Goal: Transaction & Acquisition: Purchase product/service

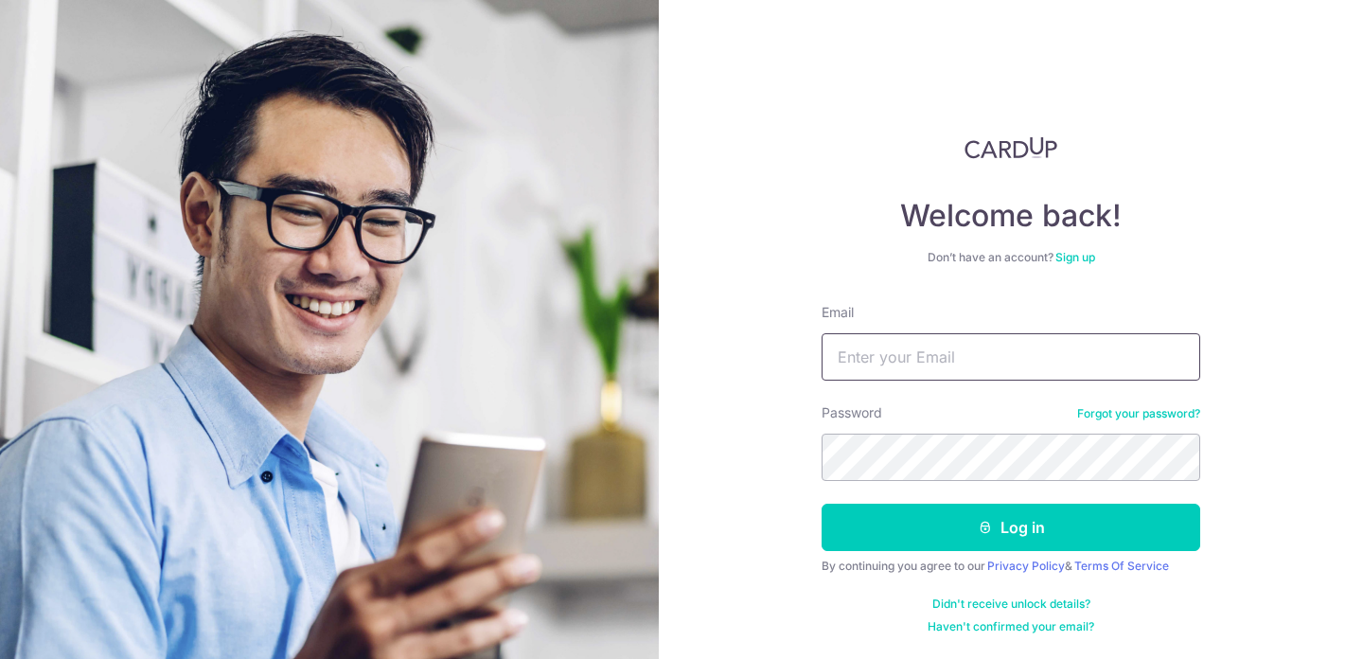
click at [895, 373] on input "Email" at bounding box center [1011, 356] width 379 height 47
type input "[EMAIL_ADDRESS][DOMAIN_NAME]"
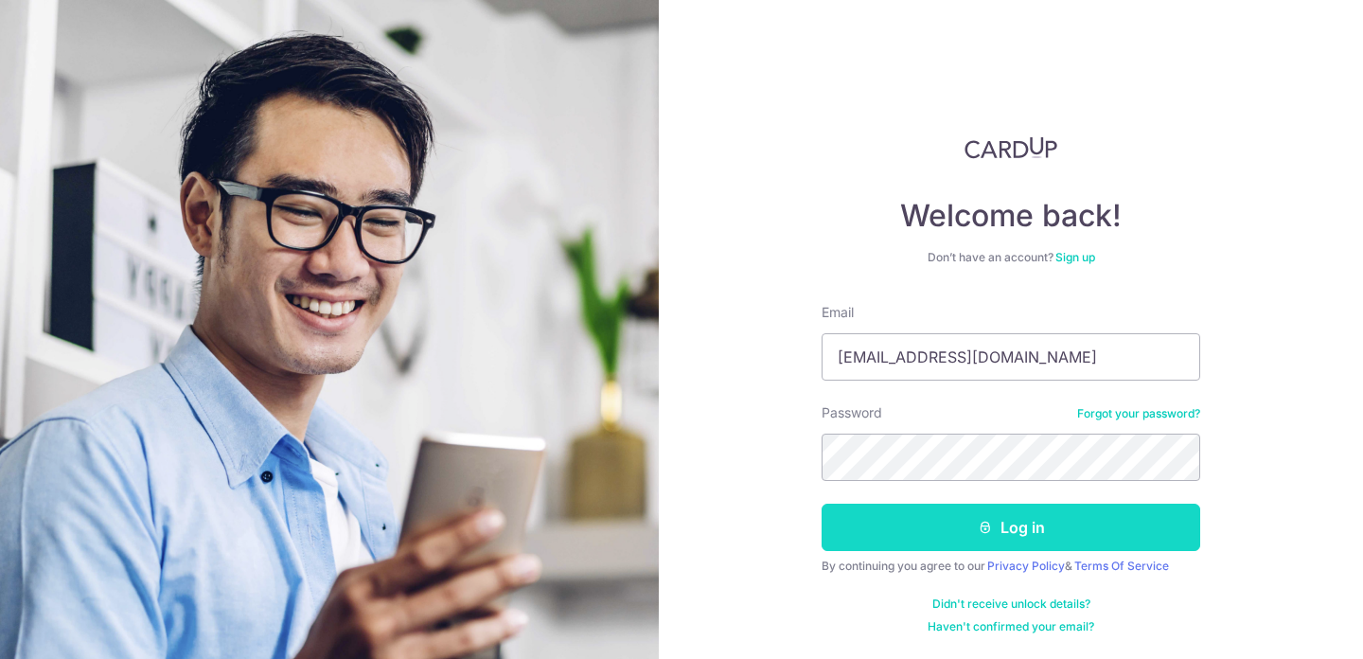
click at [996, 542] on button "Log in" at bounding box center [1011, 527] width 379 height 47
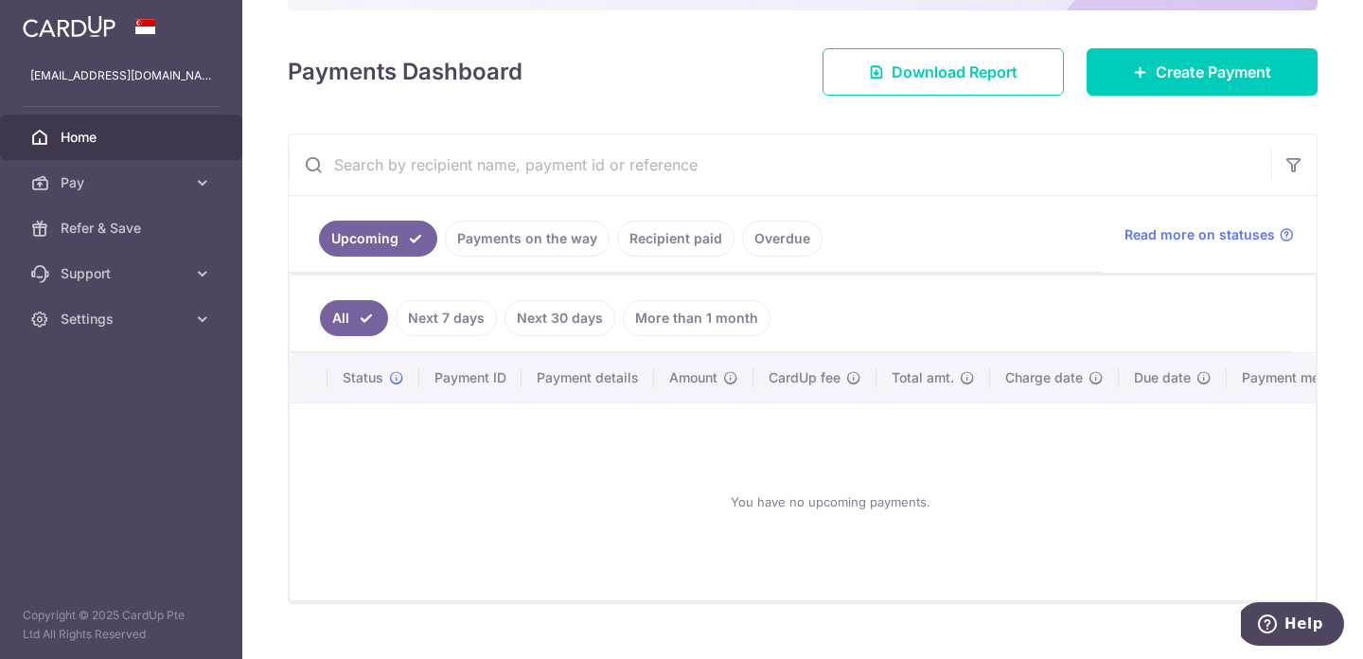
scroll to position [241, 0]
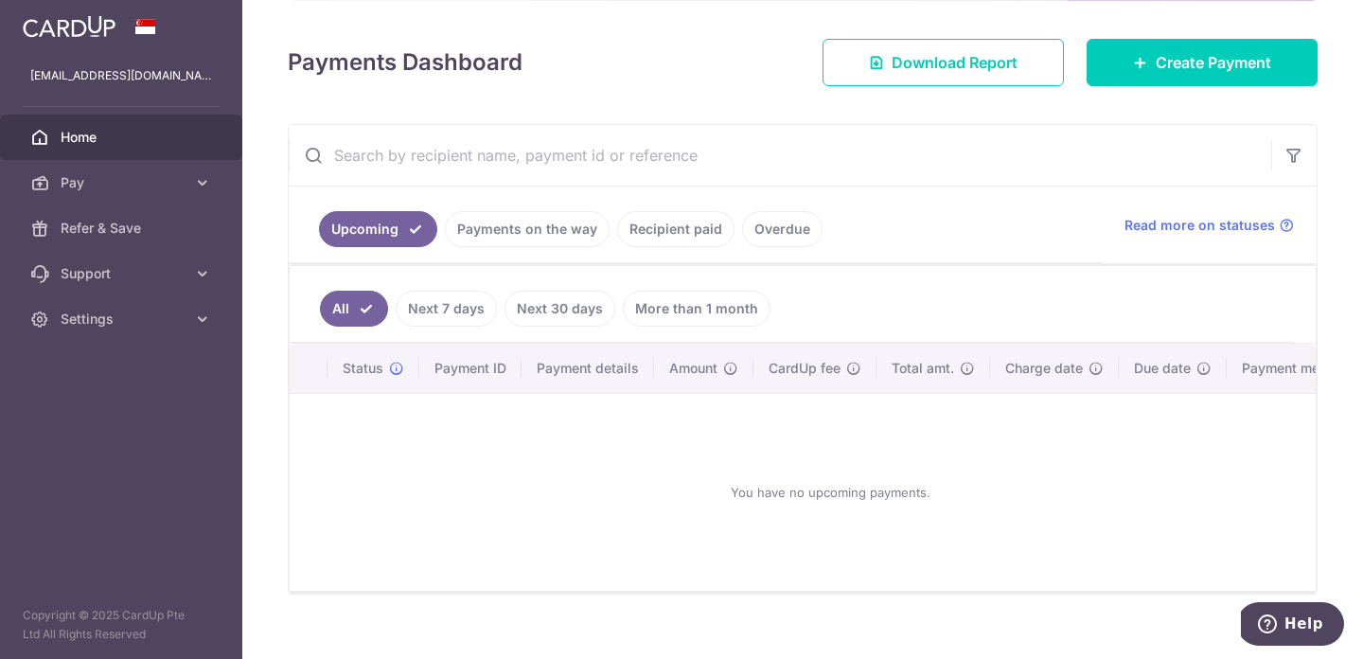
click at [699, 308] on link "More than 1 month" at bounding box center [697, 309] width 148 height 36
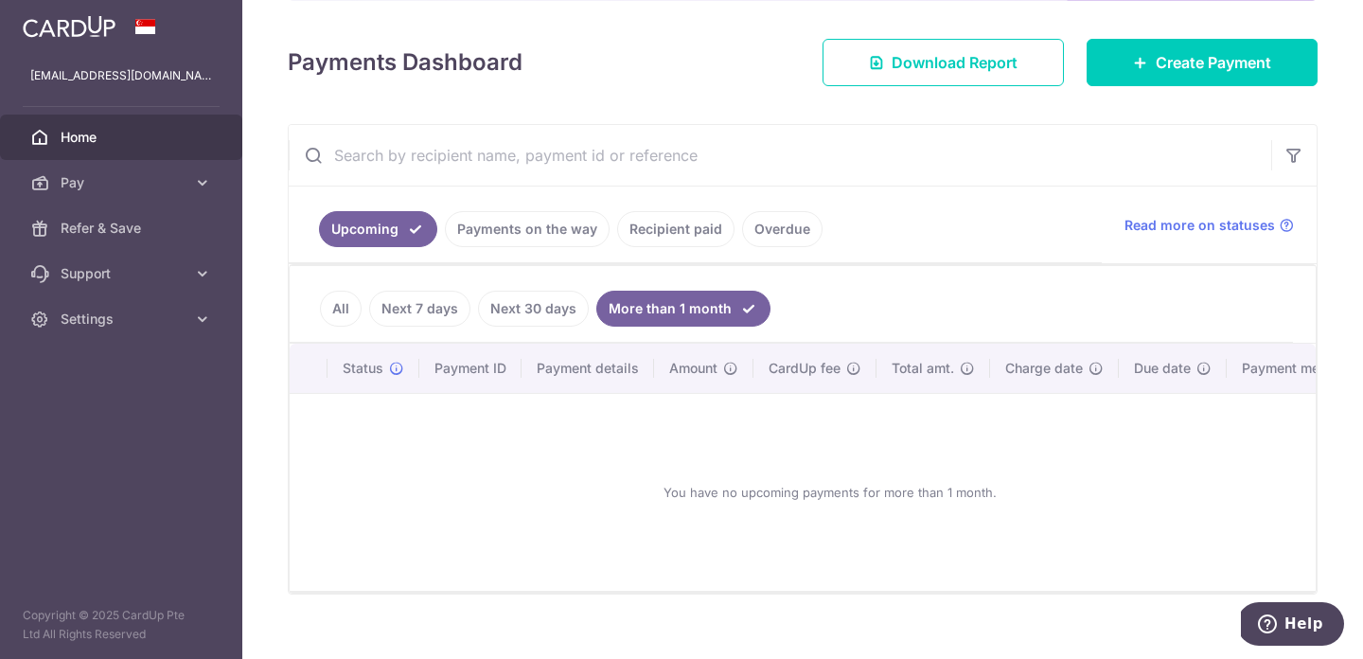
click at [501, 307] on link "Next 30 days" at bounding box center [533, 309] width 111 height 36
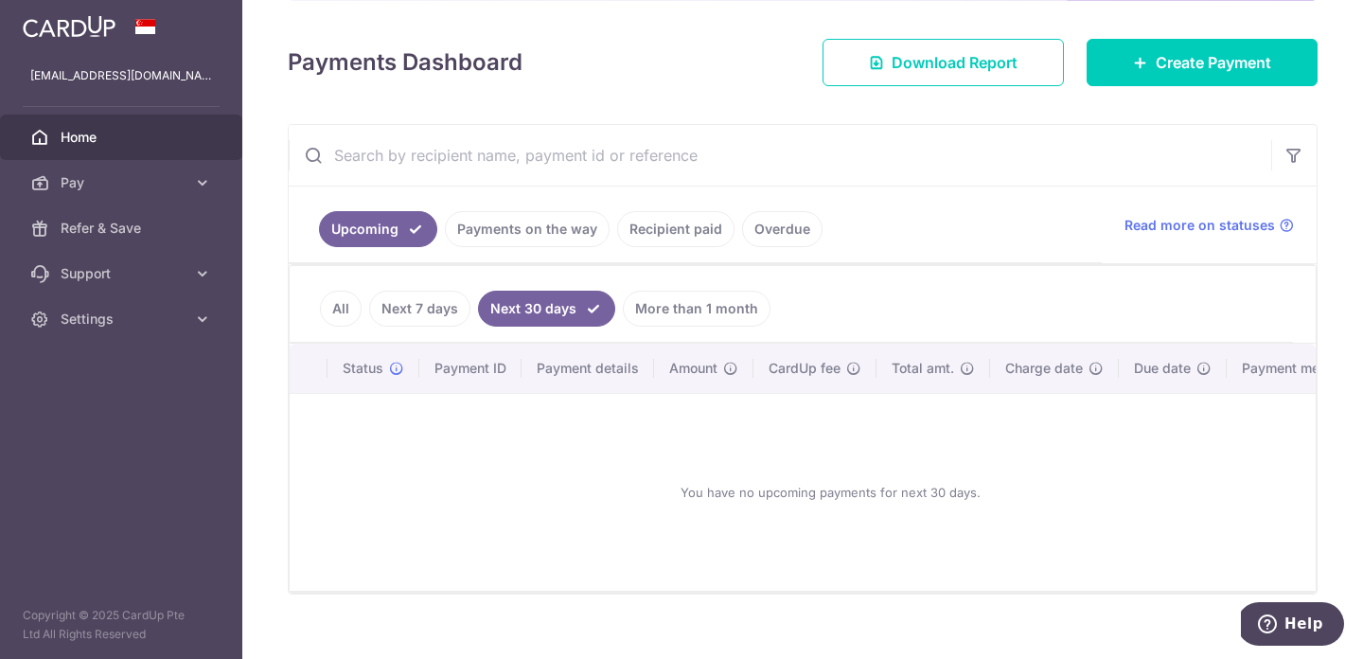
click at [364, 302] on li "Next 7 days" at bounding box center [416, 309] width 109 height 36
click at [393, 306] on link "Next 7 days" at bounding box center [419, 309] width 101 height 36
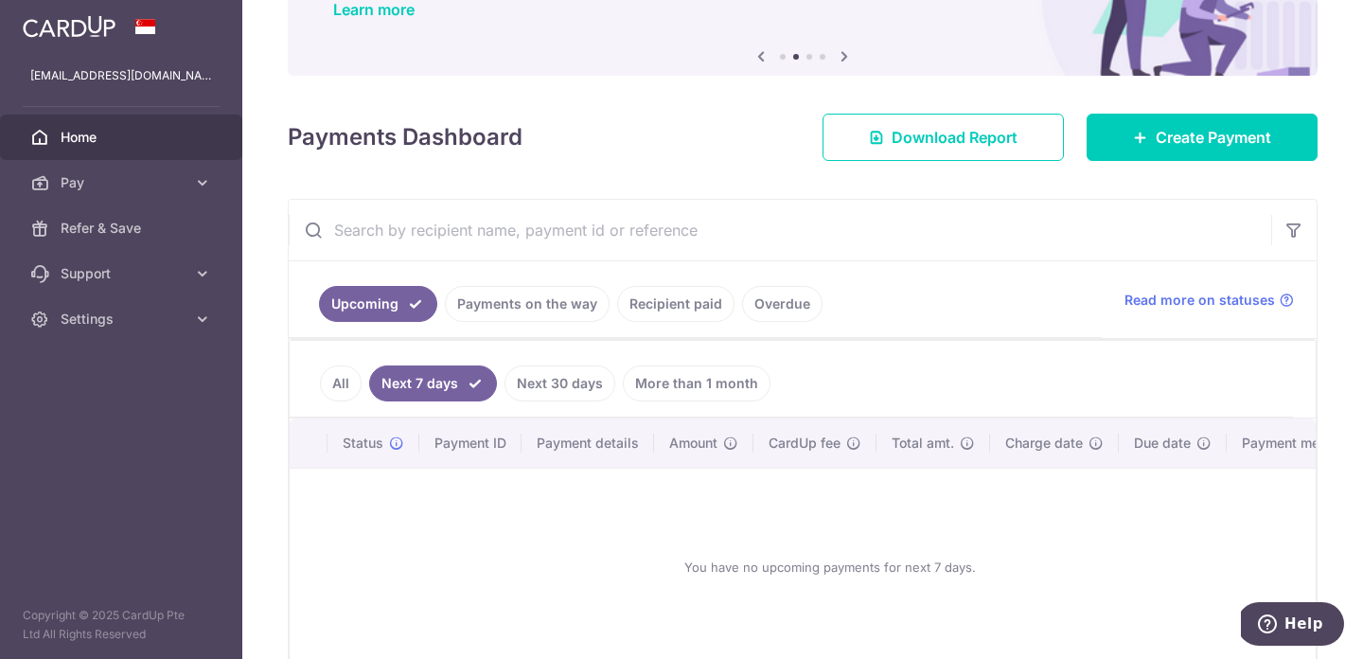
scroll to position [178, 0]
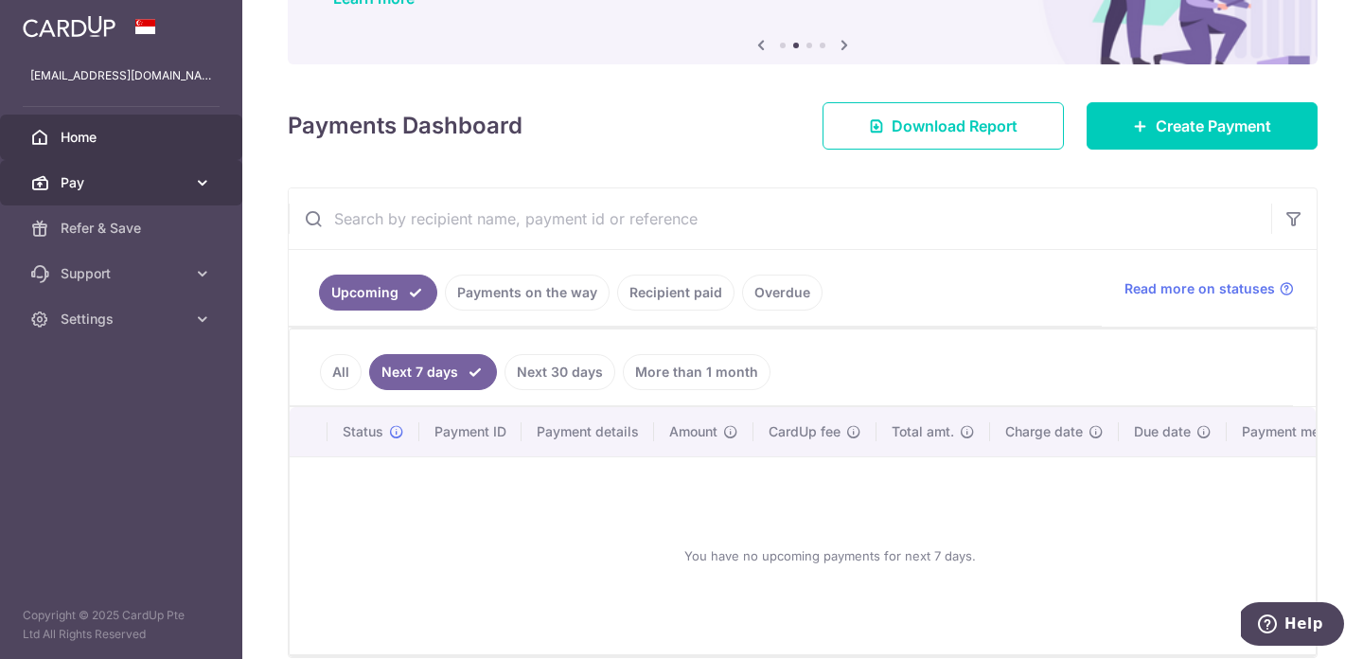
click at [205, 182] on icon at bounding box center [202, 182] width 19 height 19
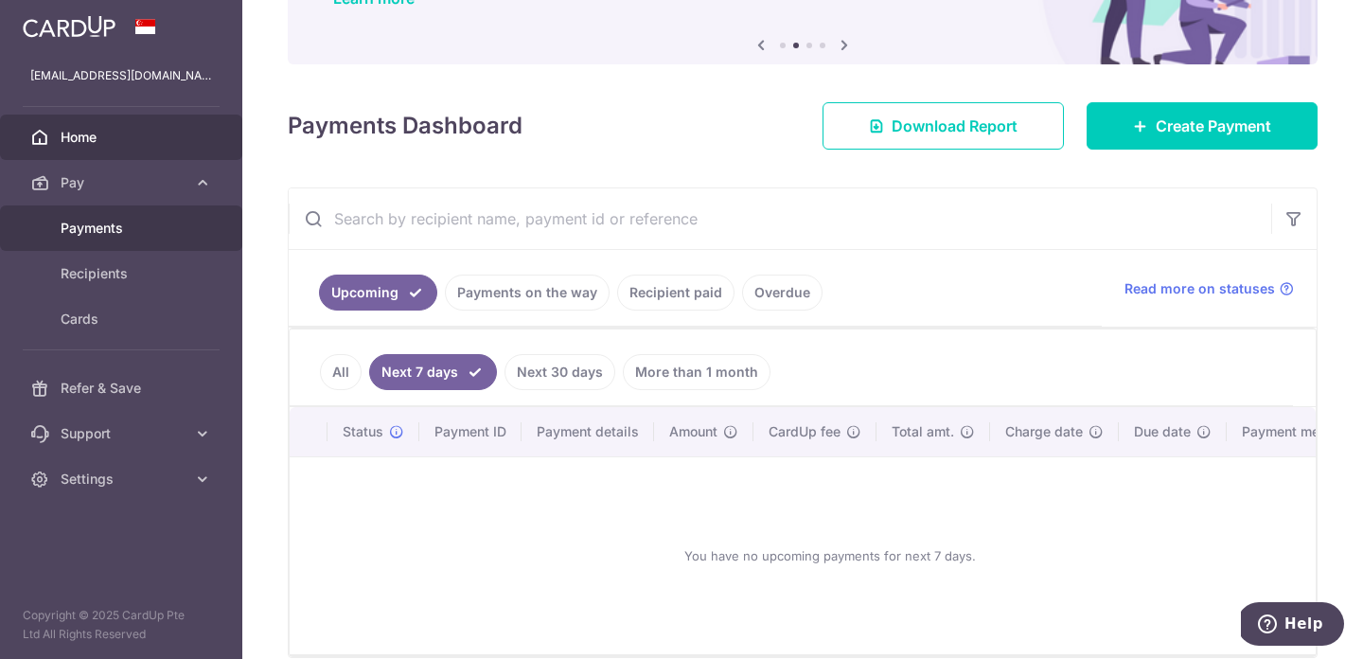
click at [122, 227] on span "Payments" at bounding box center [123, 228] width 125 height 19
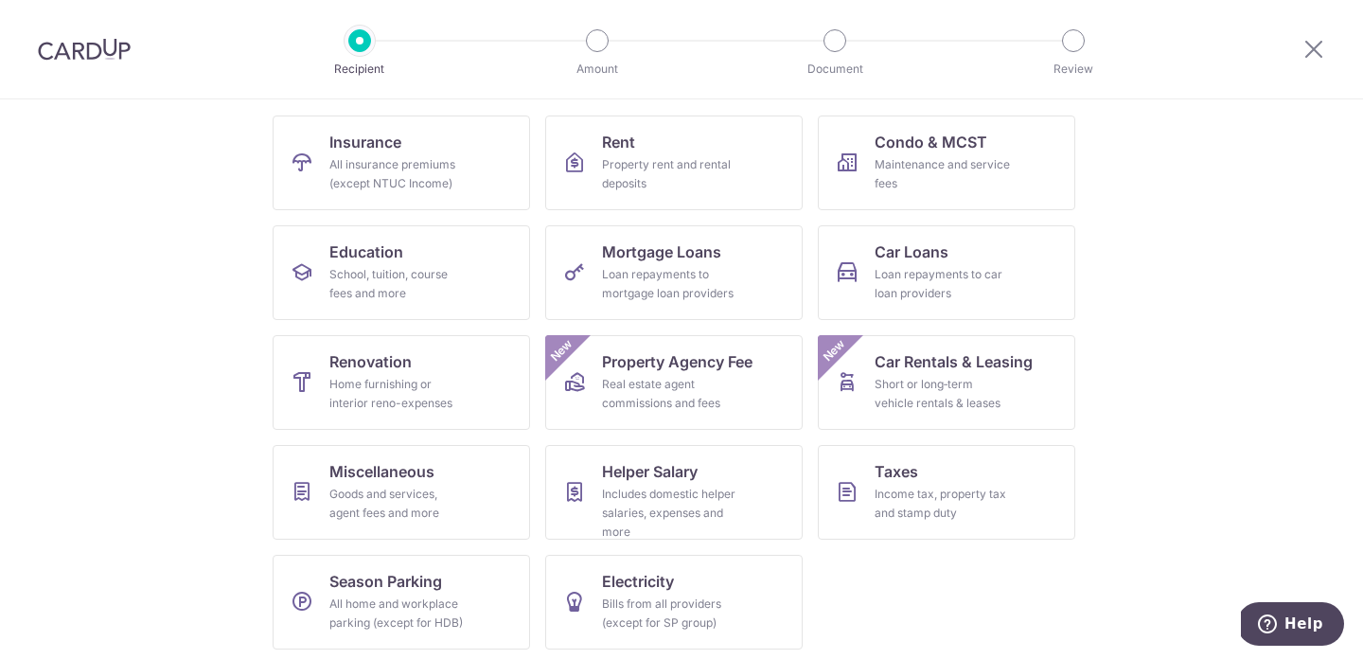
scroll to position [188, 0]
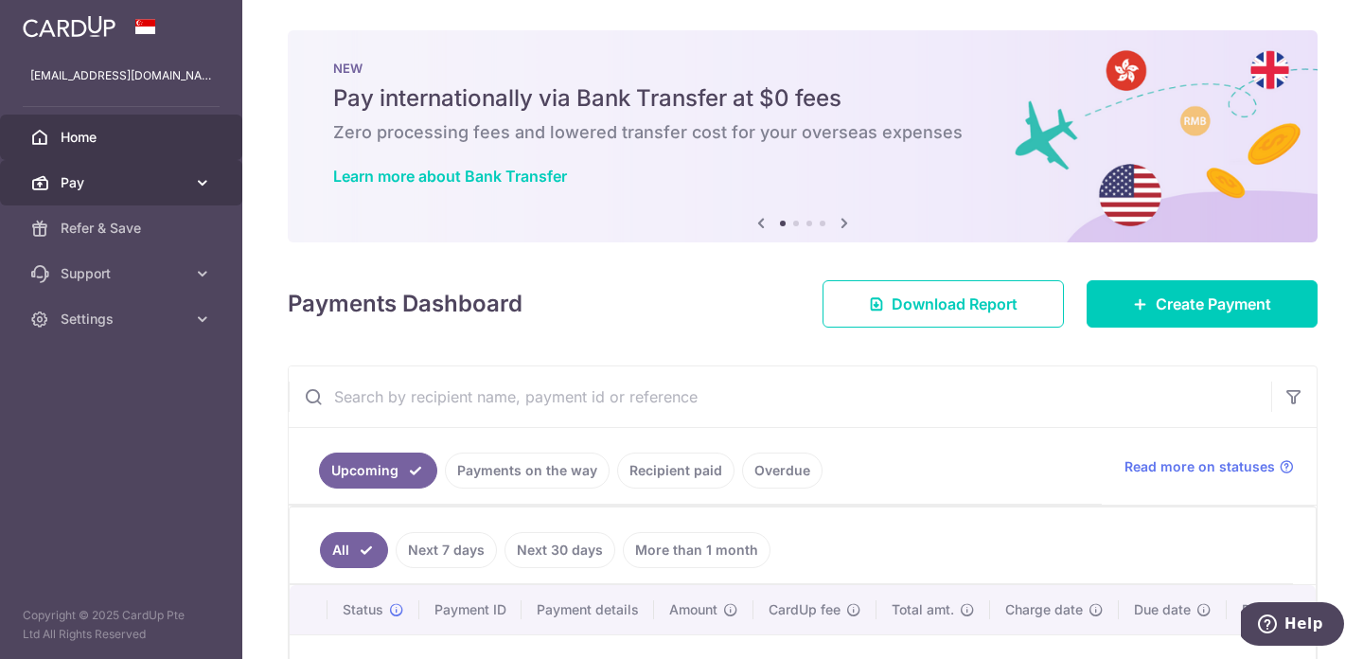
click at [162, 171] on link "Pay" at bounding box center [121, 182] width 242 height 45
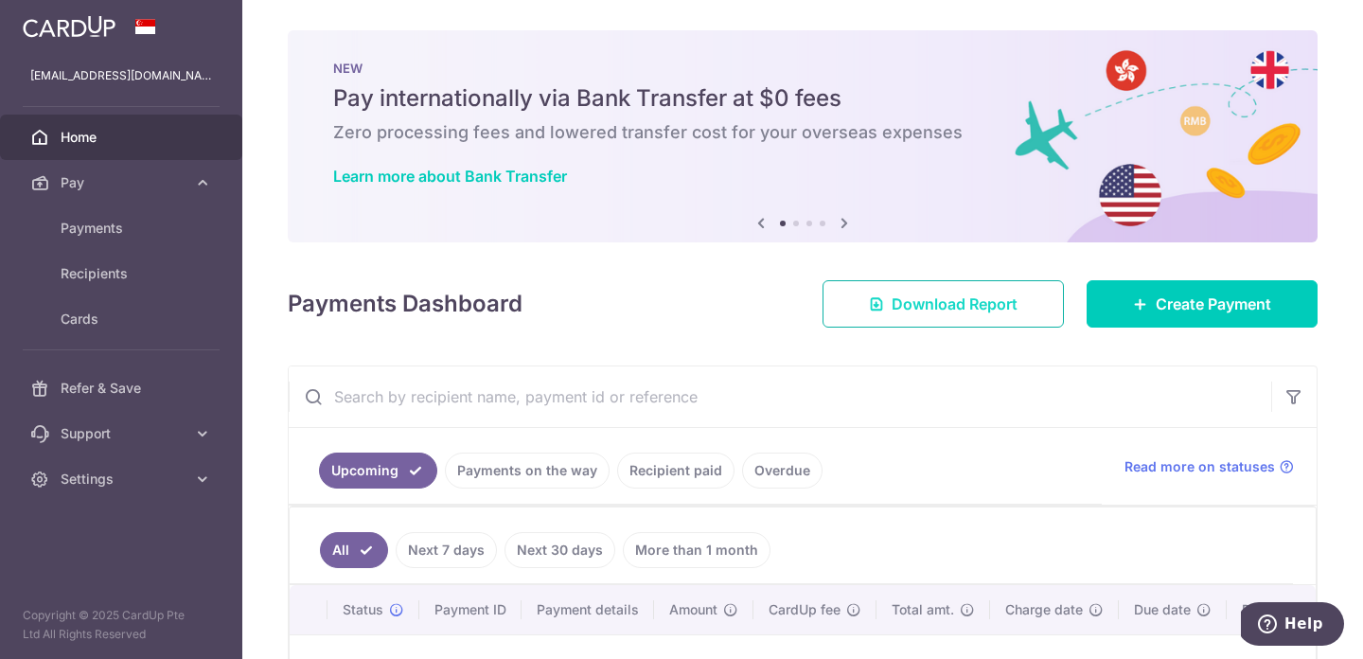
click at [872, 300] on link "Download Report" at bounding box center [942, 303] width 241 height 47
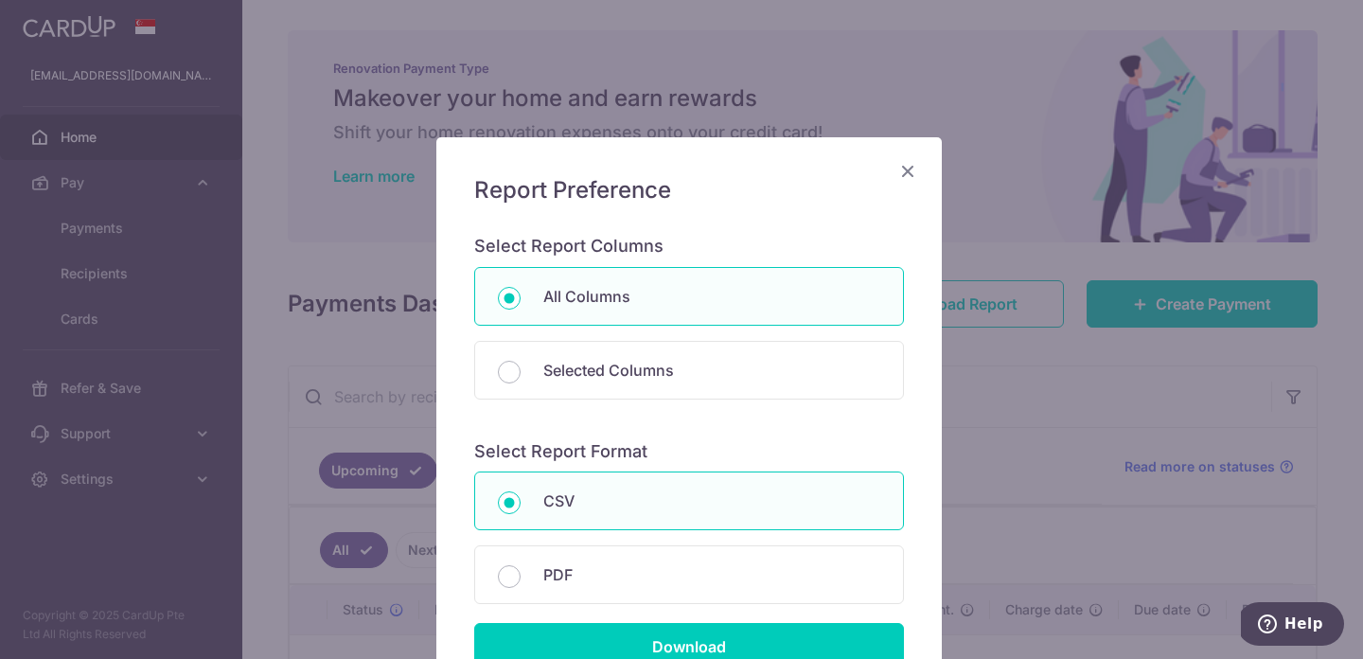
click at [907, 177] on icon "Close" at bounding box center [907, 171] width 23 height 24
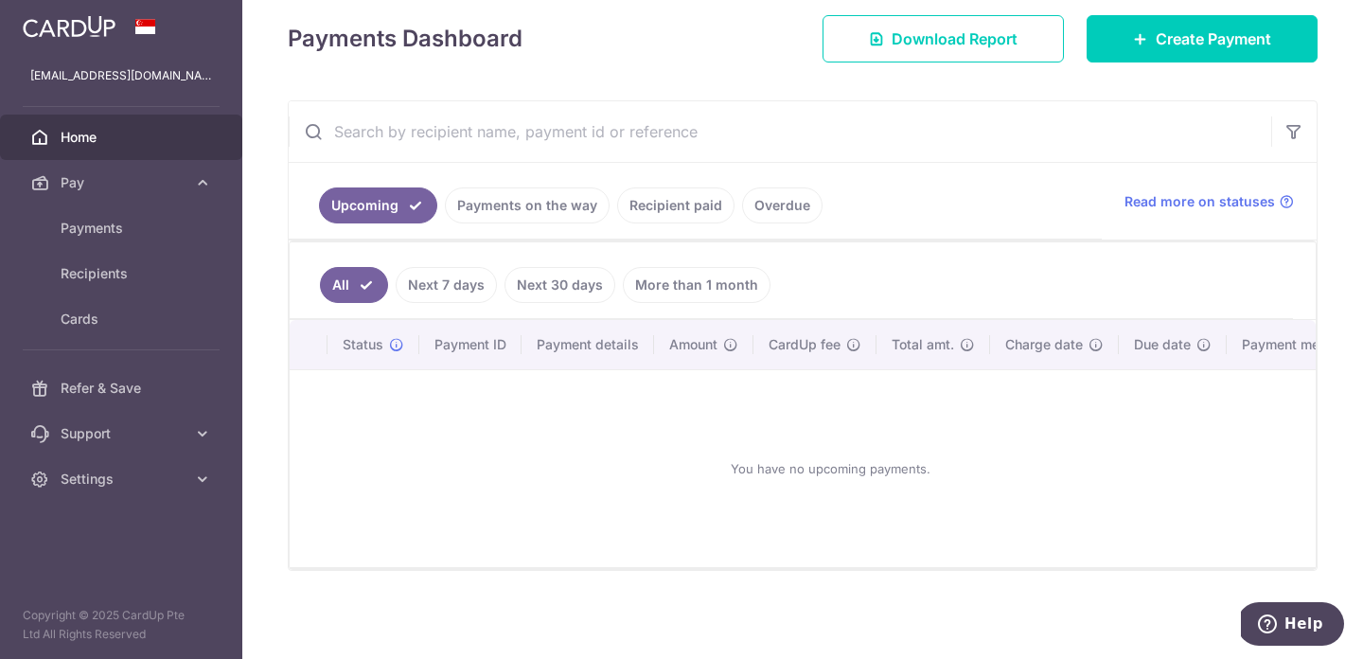
click at [688, 202] on link "Recipient paid" at bounding box center [675, 205] width 117 height 36
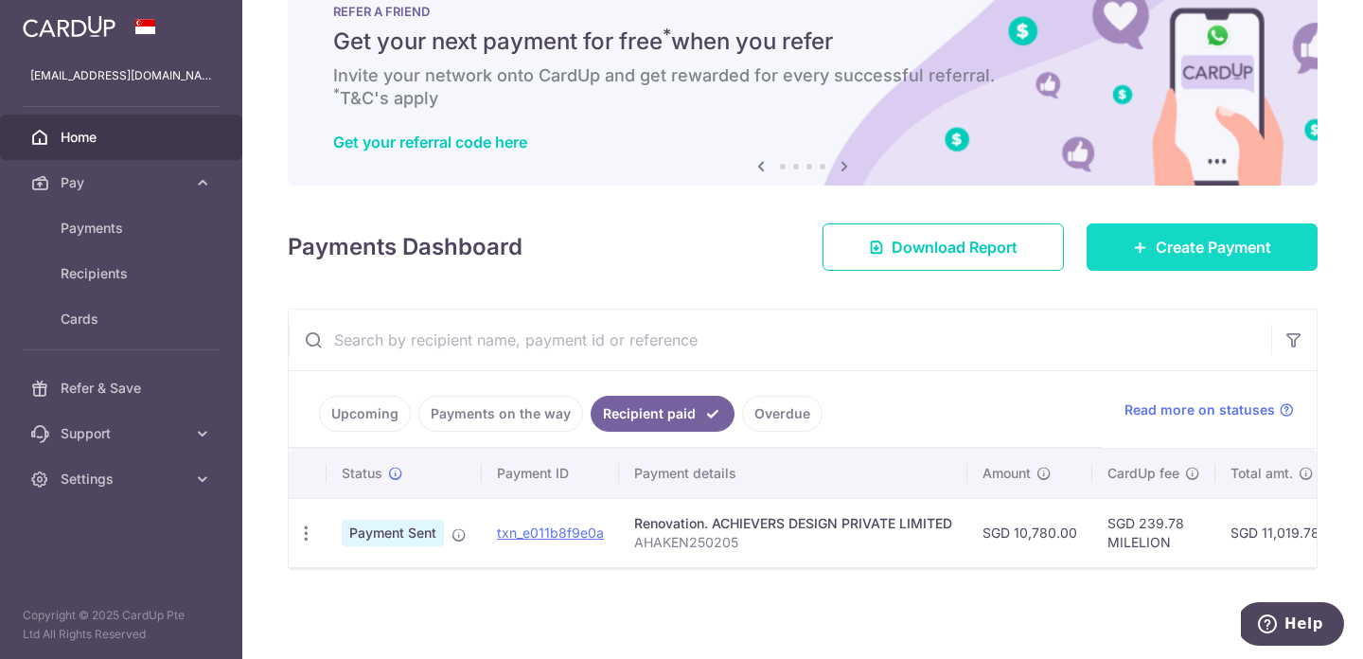
click at [1237, 236] on span "Create Payment" at bounding box center [1213, 247] width 115 height 23
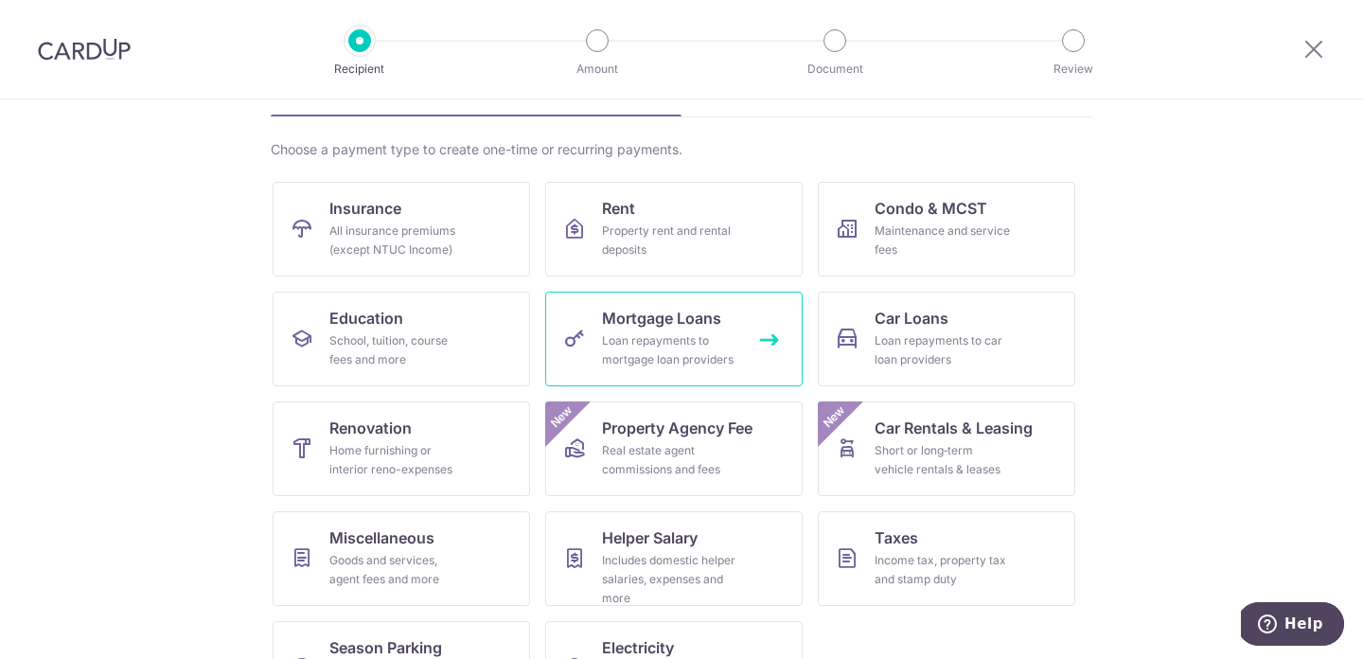
scroll to position [124, 0]
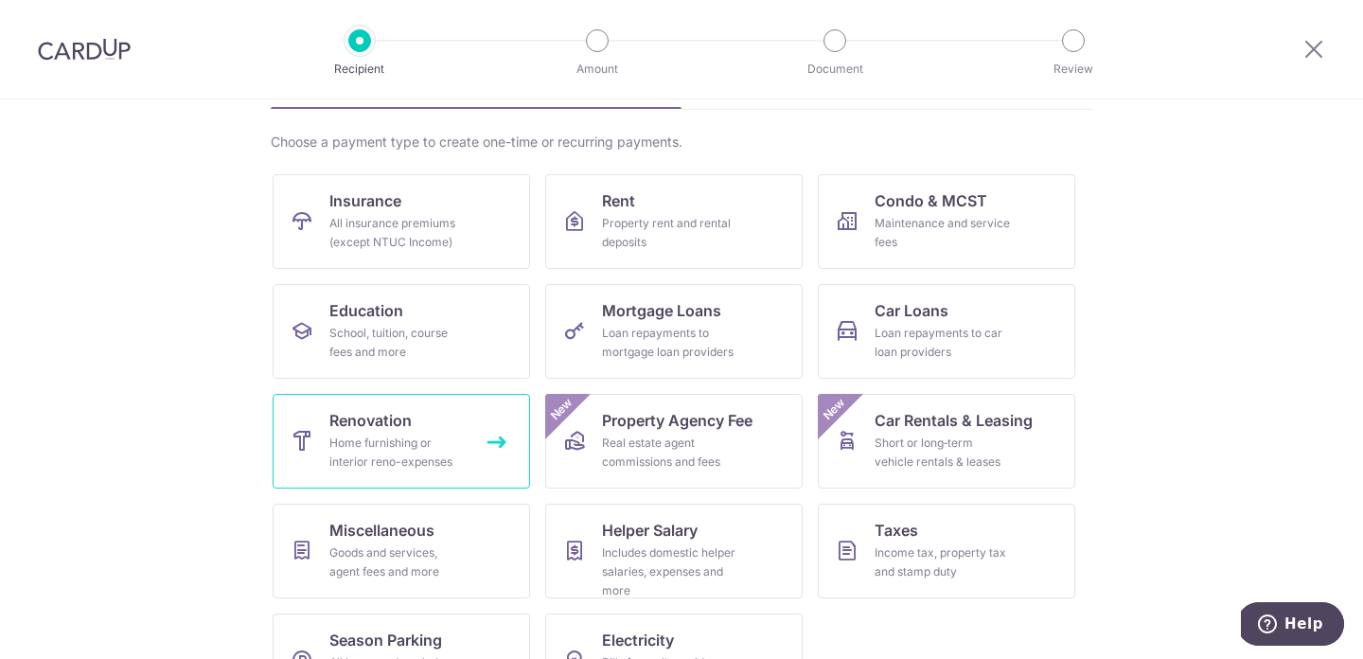
click at [405, 456] on div "Home furnishing or interior reno-expenses" at bounding box center [397, 452] width 136 height 38
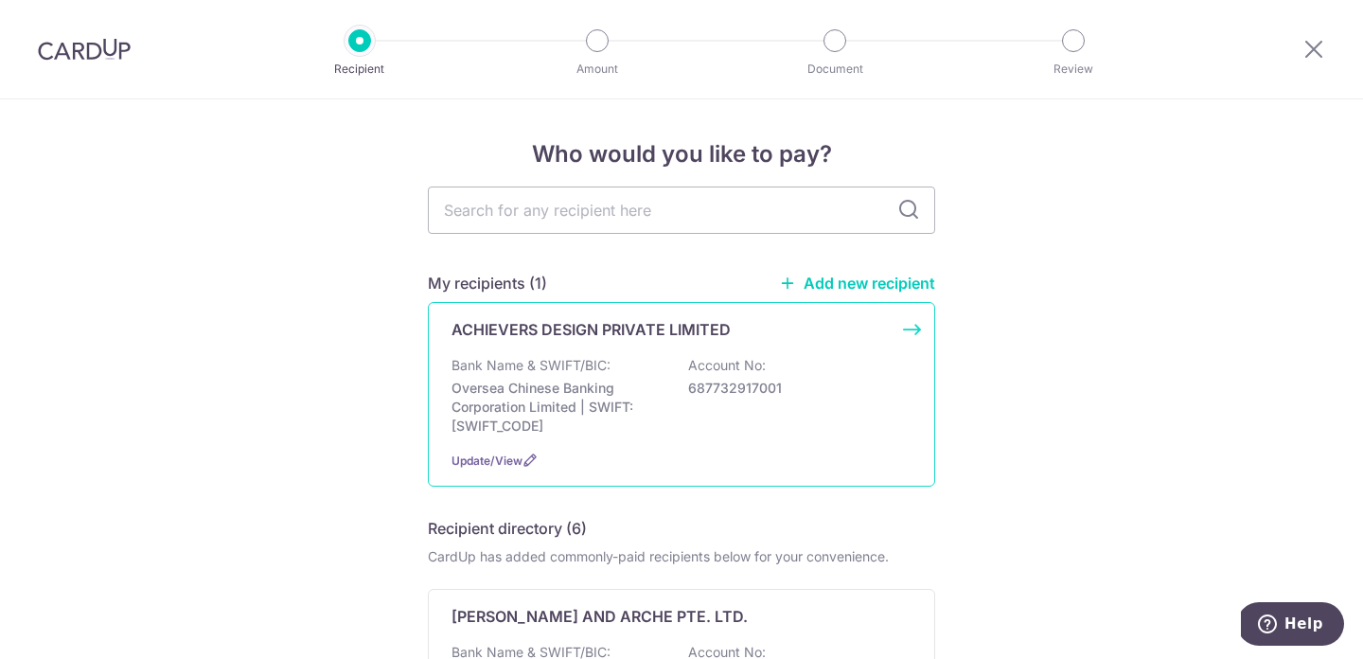
click at [897, 331] on div "ACHIEVERS DESIGN PRIVATE LIMITED Bank Name & SWIFT/BIC: Oversea Chinese Banking…" at bounding box center [681, 394] width 507 height 185
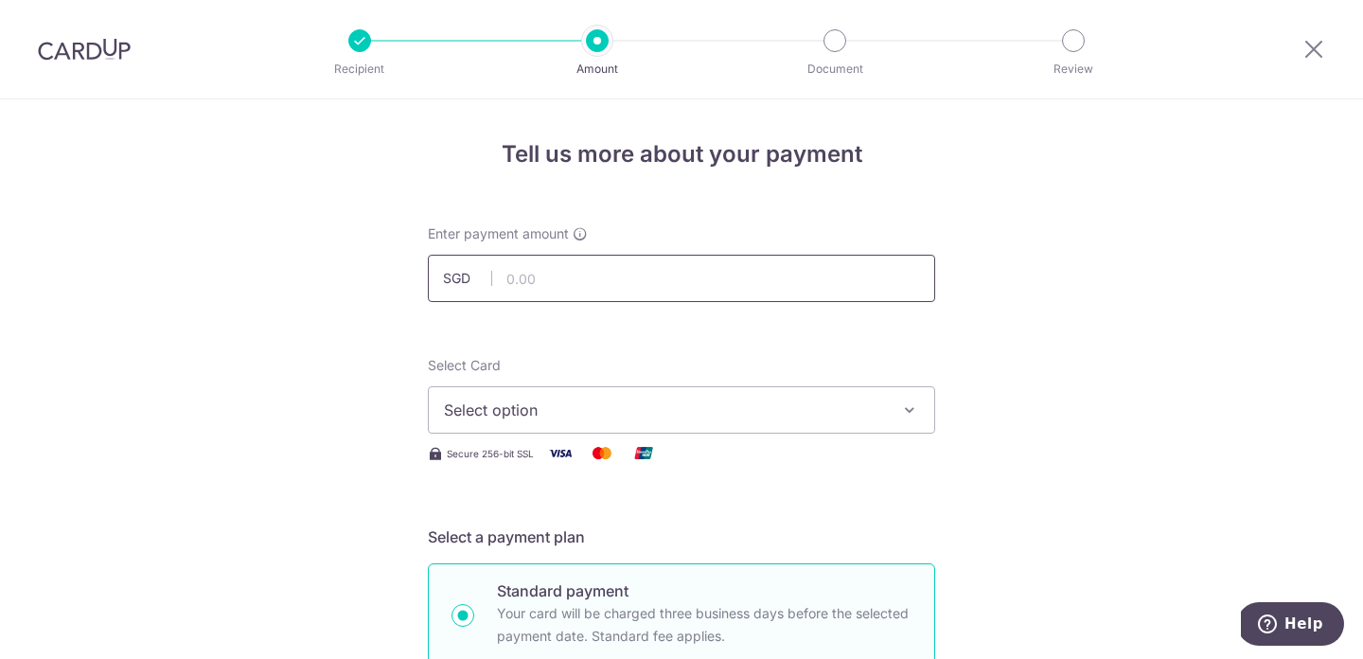
click at [617, 283] on input "text" at bounding box center [681, 278] width 507 height 47
type input "21,560.00"
click at [696, 400] on span "Select option" at bounding box center [664, 409] width 441 height 23
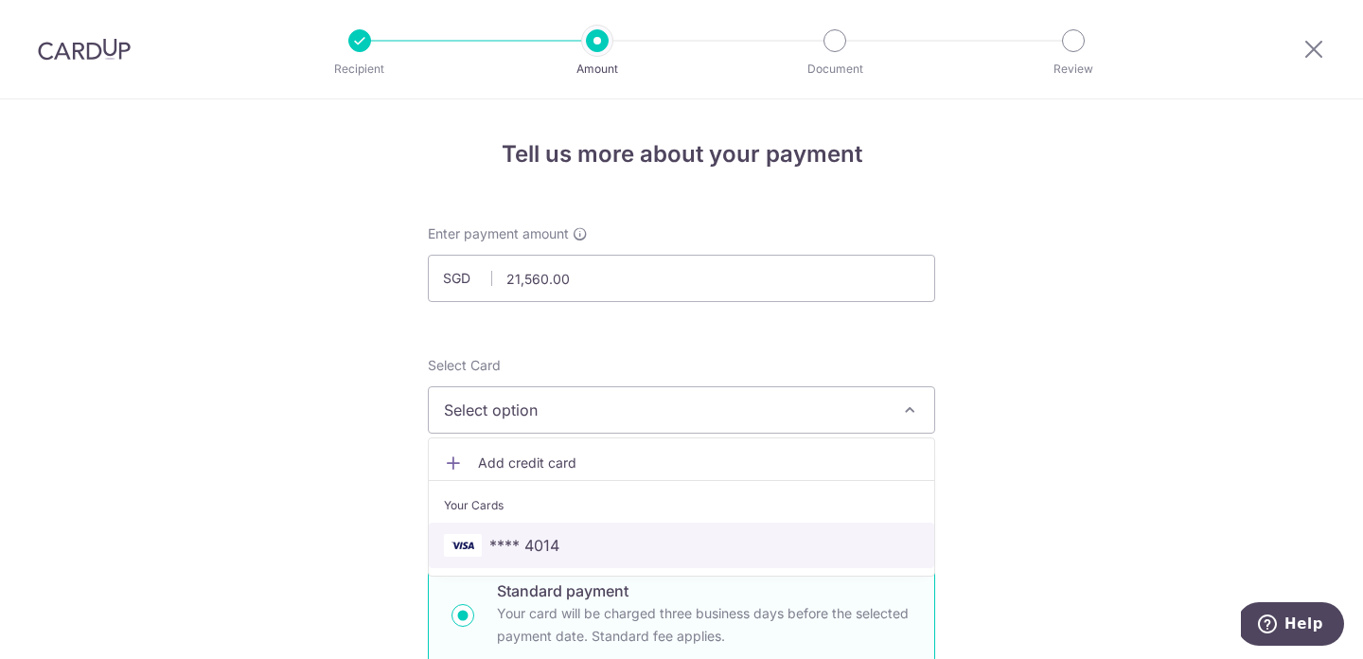
click at [677, 539] on span "**** 4014" at bounding box center [681, 545] width 475 height 23
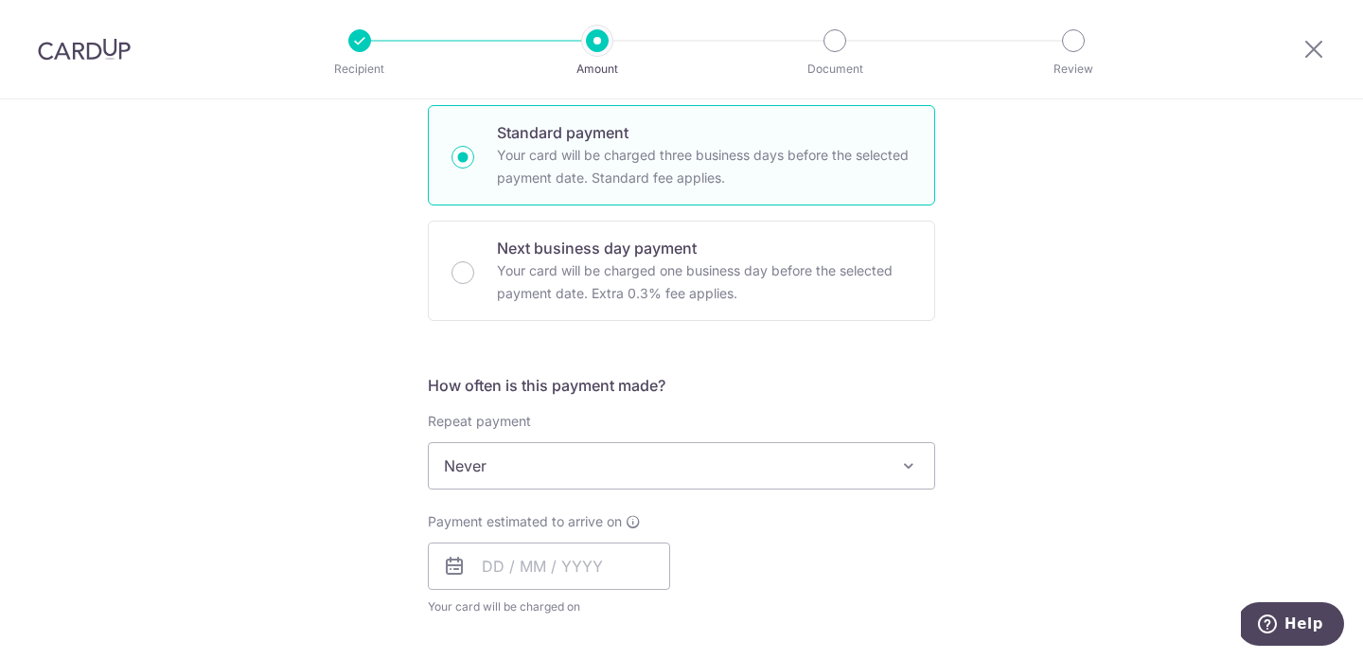
scroll to position [459, 0]
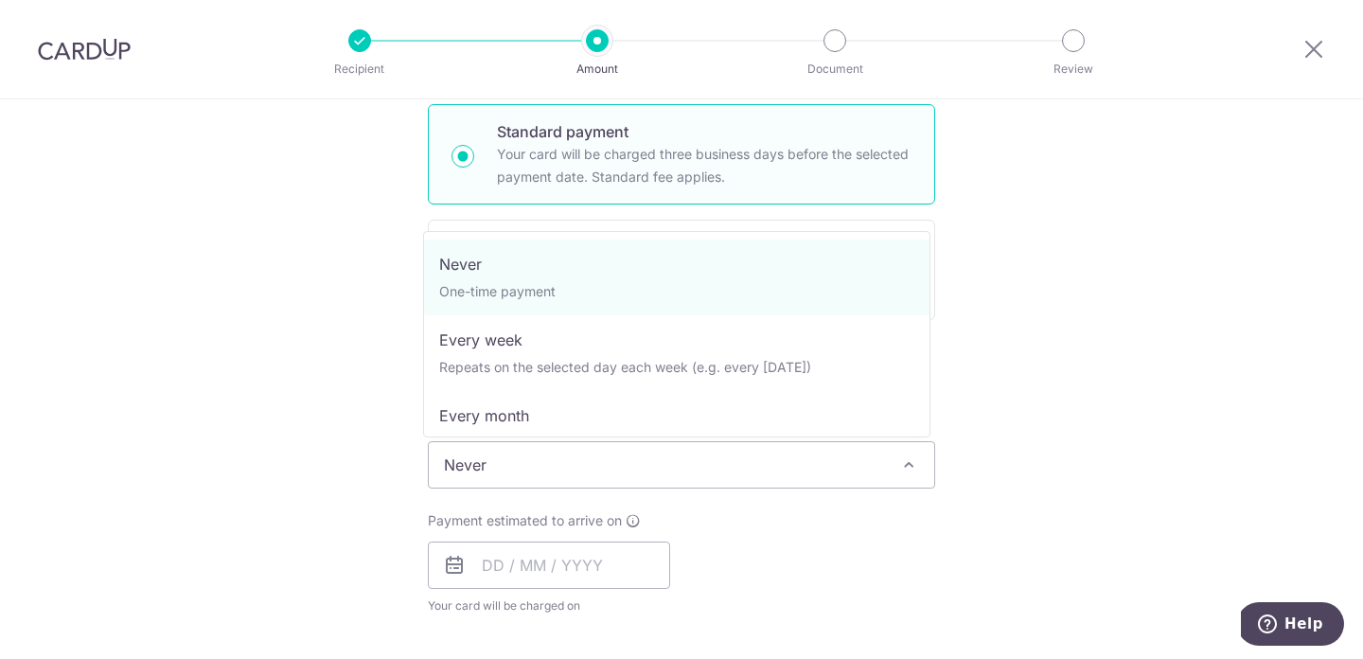
click at [651, 476] on span "Never" at bounding box center [681, 464] width 505 height 45
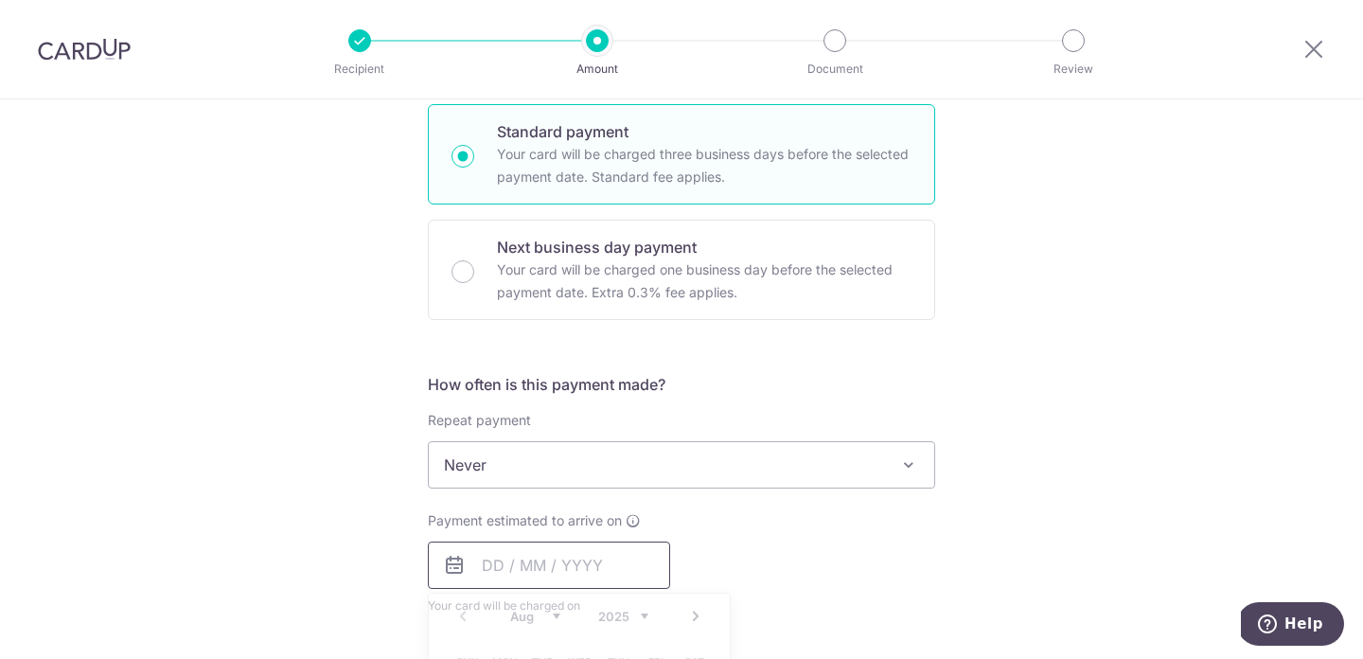
click at [607, 557] on input "text" at bounding box center [549, 564] width 242 height 47
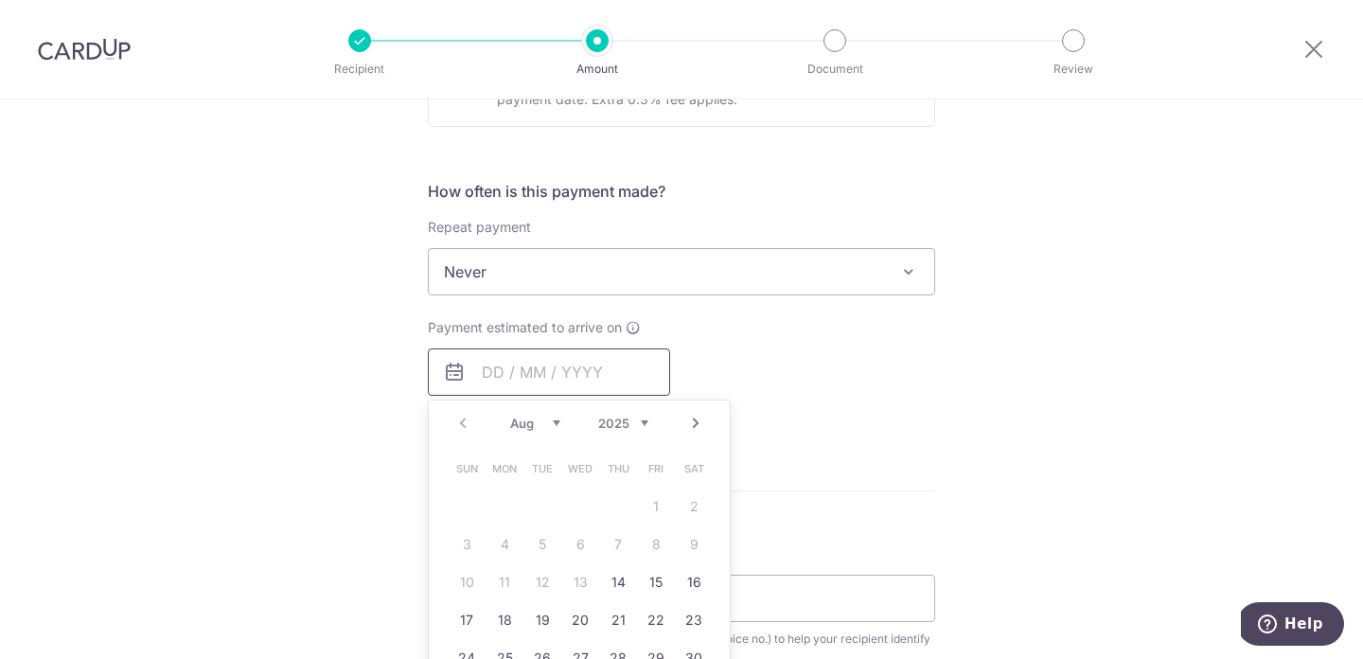
scroll to position [667, 0]
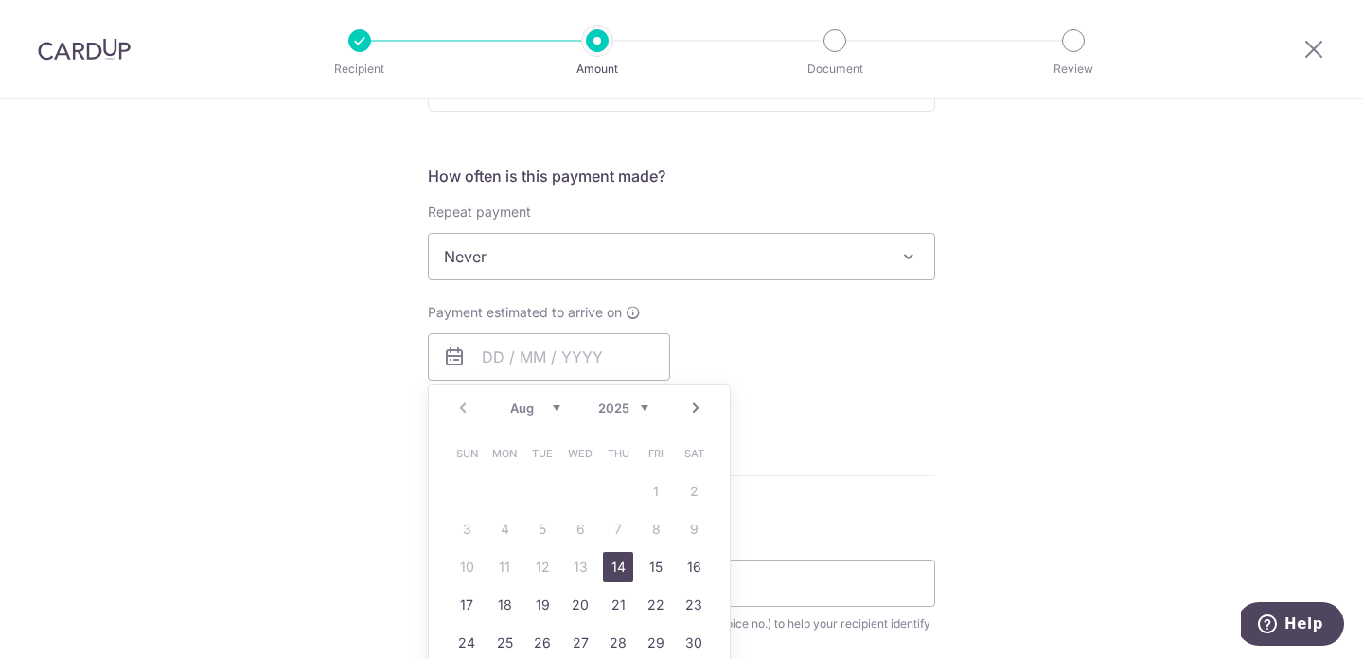
click at [610, 567] on link "14" at bounding box center [618, 567] width 30 height 30
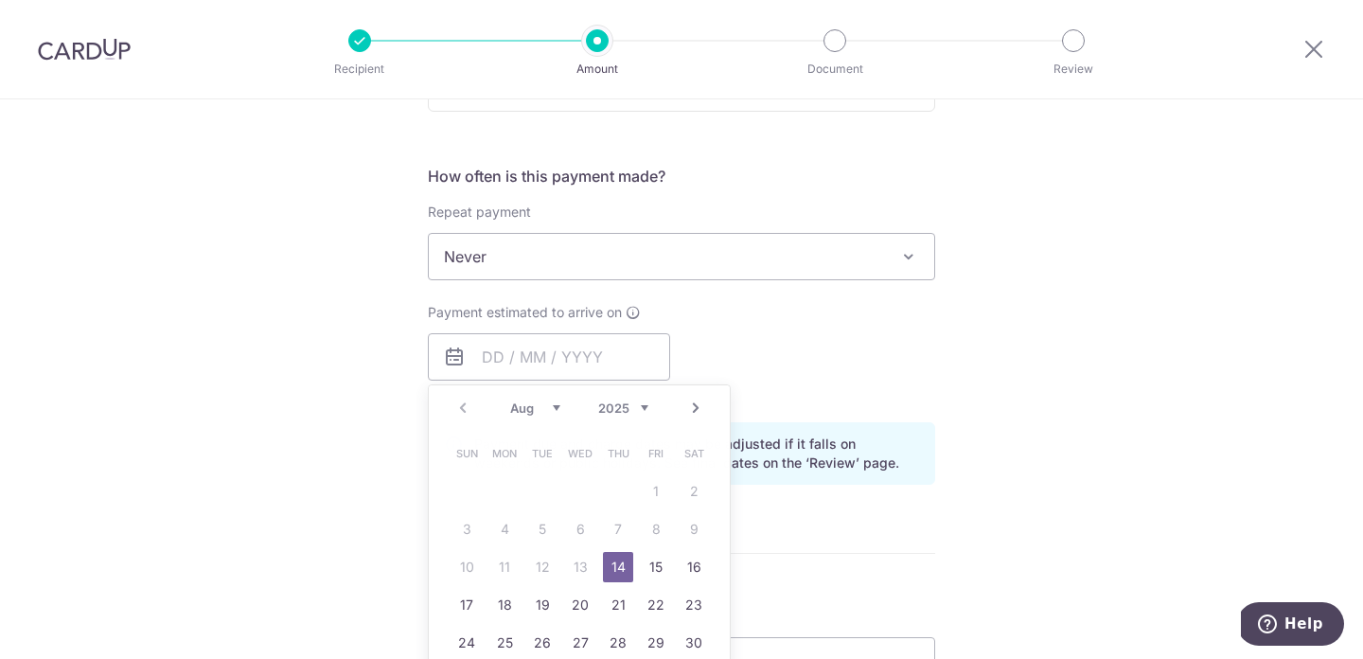
type input "14/08/2025"
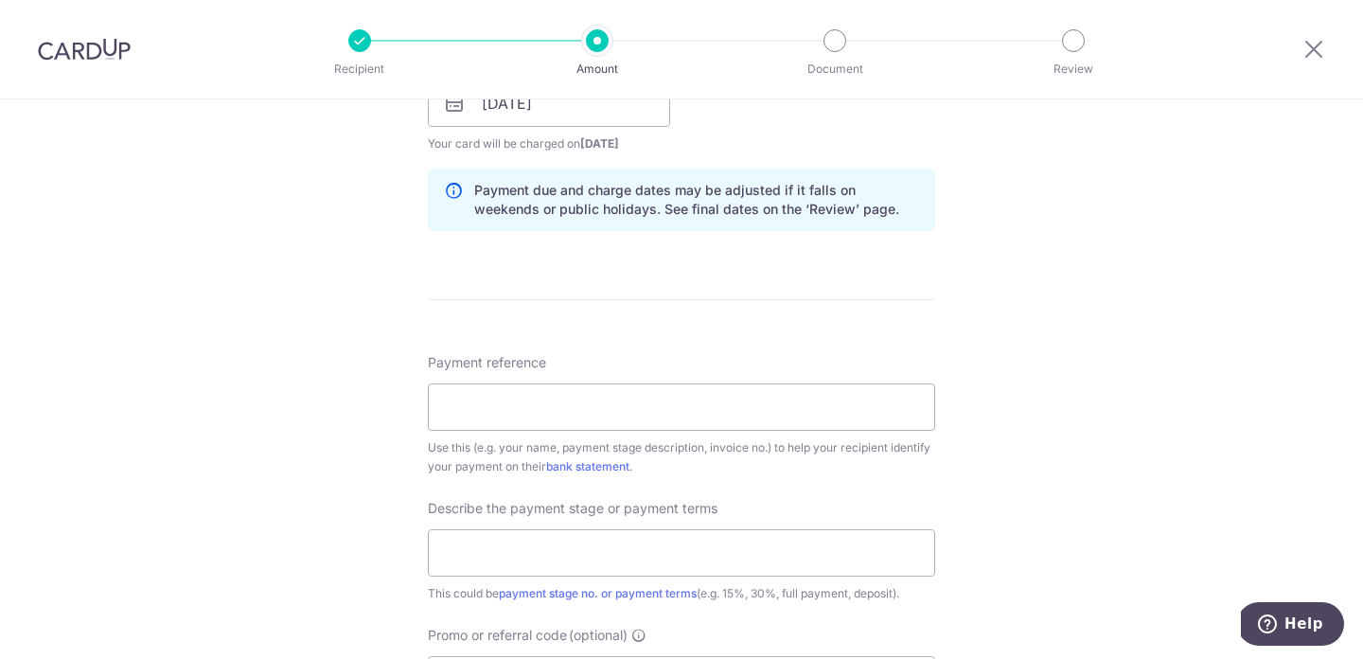
scroll to position [927, 0]
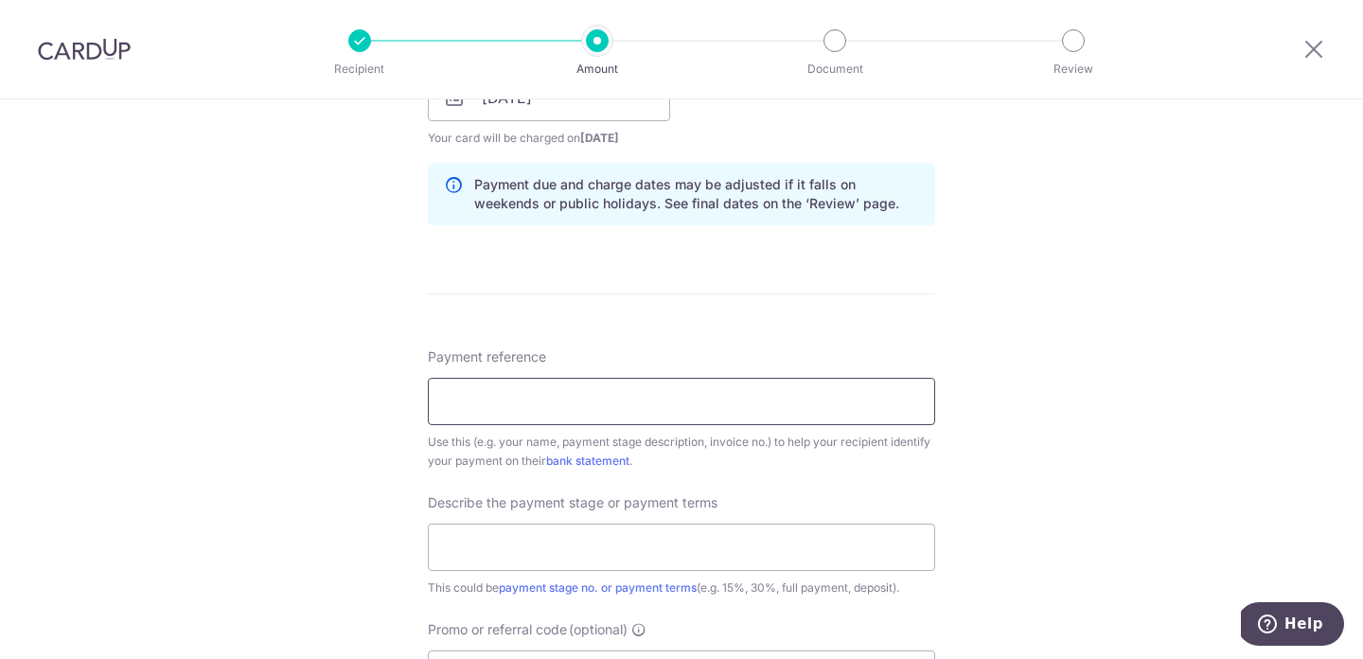
click at [740, 414] on input "Payment reference" at bounding box center [681, 401] width 507 height 47
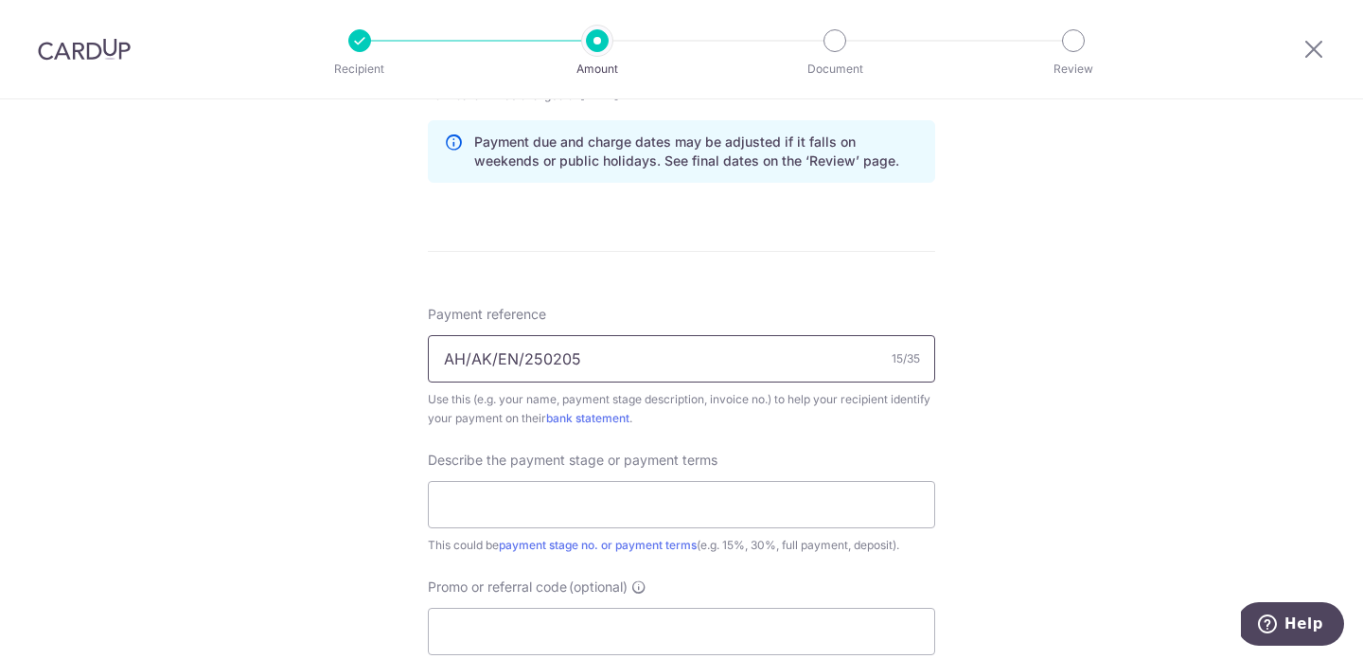
scroll to position [999, 0]
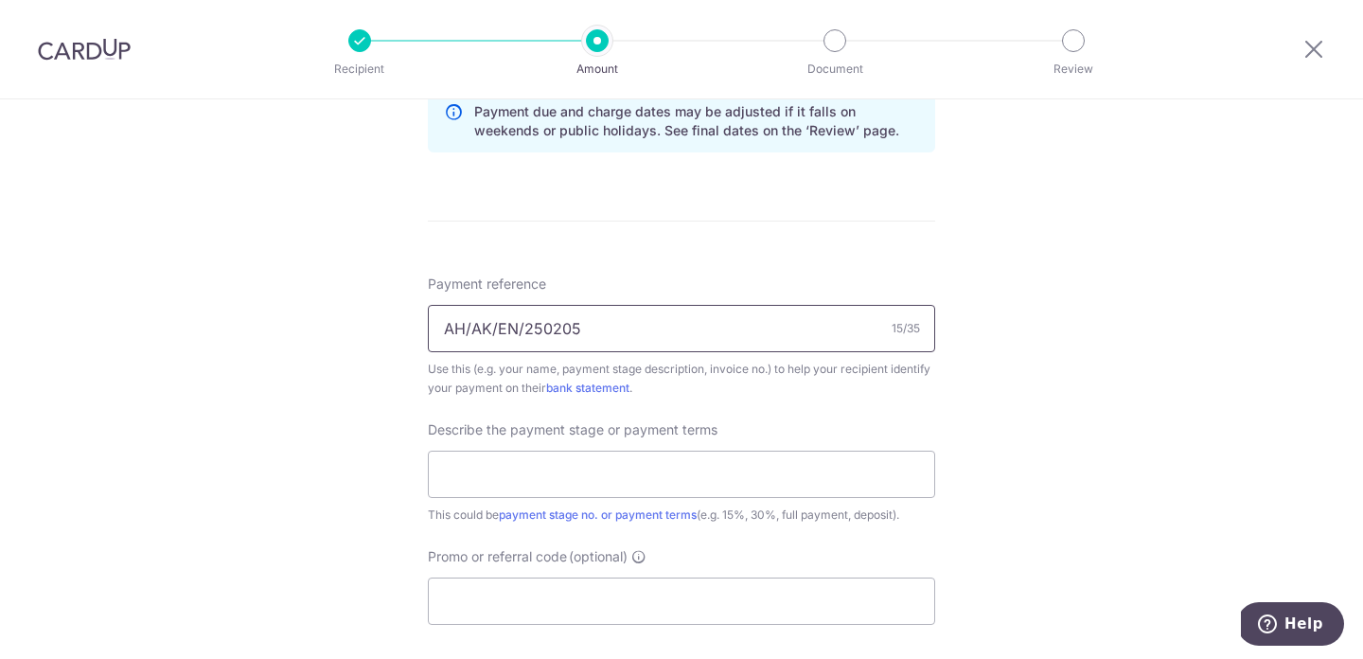
click at [441, 323] on input "AH/AK/EN/250205" at bounding box center [681, 328] width 507 height 47
type input "Contract No. AH/AK/EN/250205"
click at [588, 469] on input "text" at bounding box center [681, 474] width 507 height 47
type input "3rd Payment (40%)"
click at [592, 599] on input "Promo or referral code (optional)" at bounding box center [681, 600] width 507 height 47
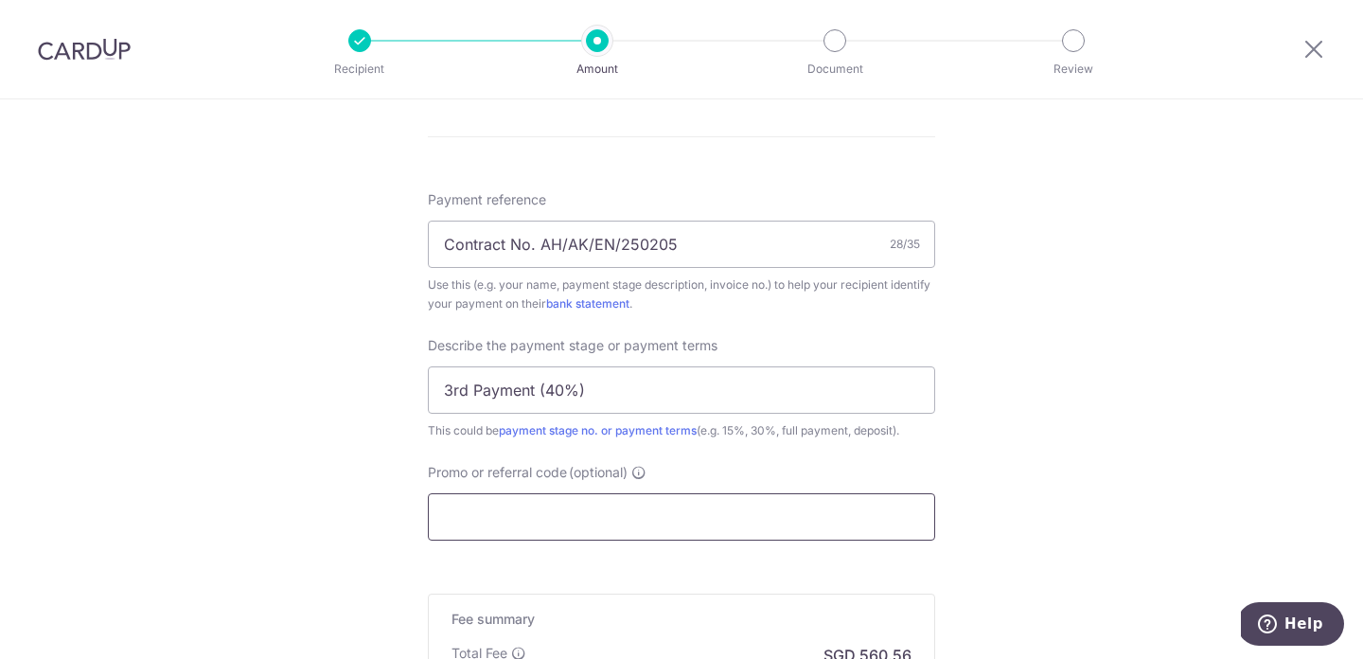
scroll to position [1086, 0]
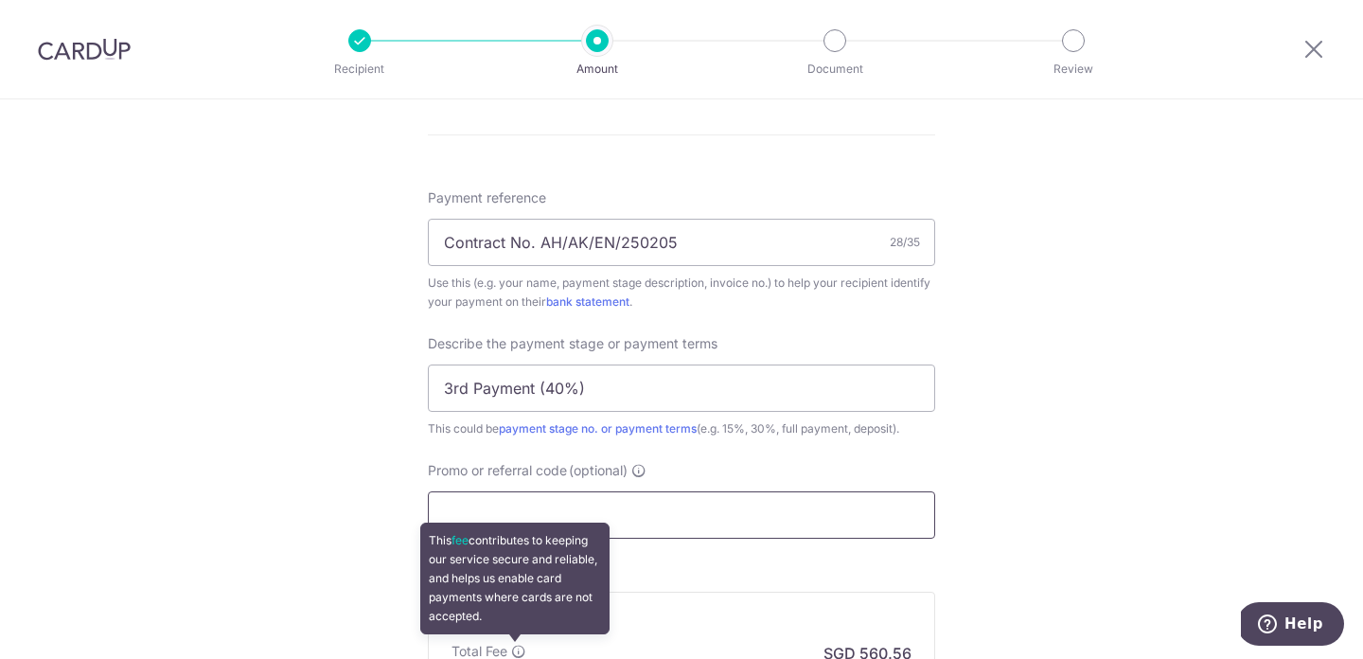
paste input "SETHISFYBIZ"
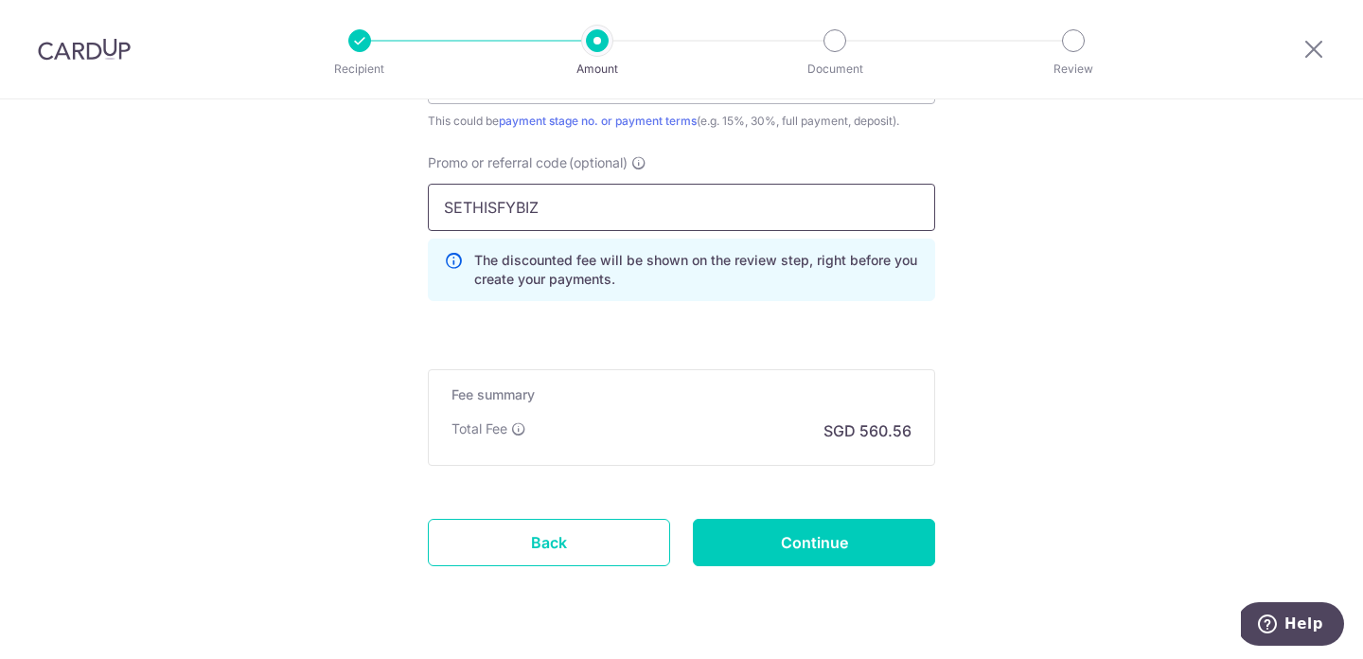
scroll to position [1394, 0]
type input "SETHISFYBIZ"
click at [748, 522] on input "Continue" at bounding box center [814, 541] width 242 height 47
type input "Create Schedule"
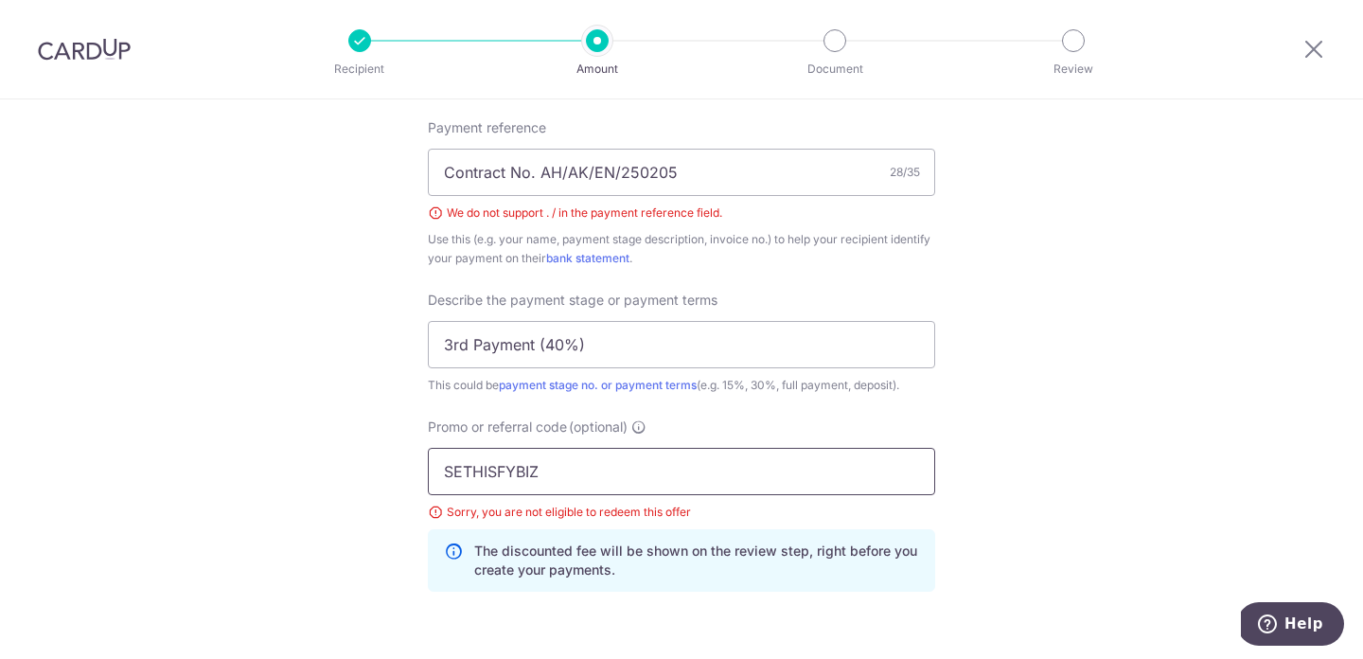
scroll to position [1142, 0]
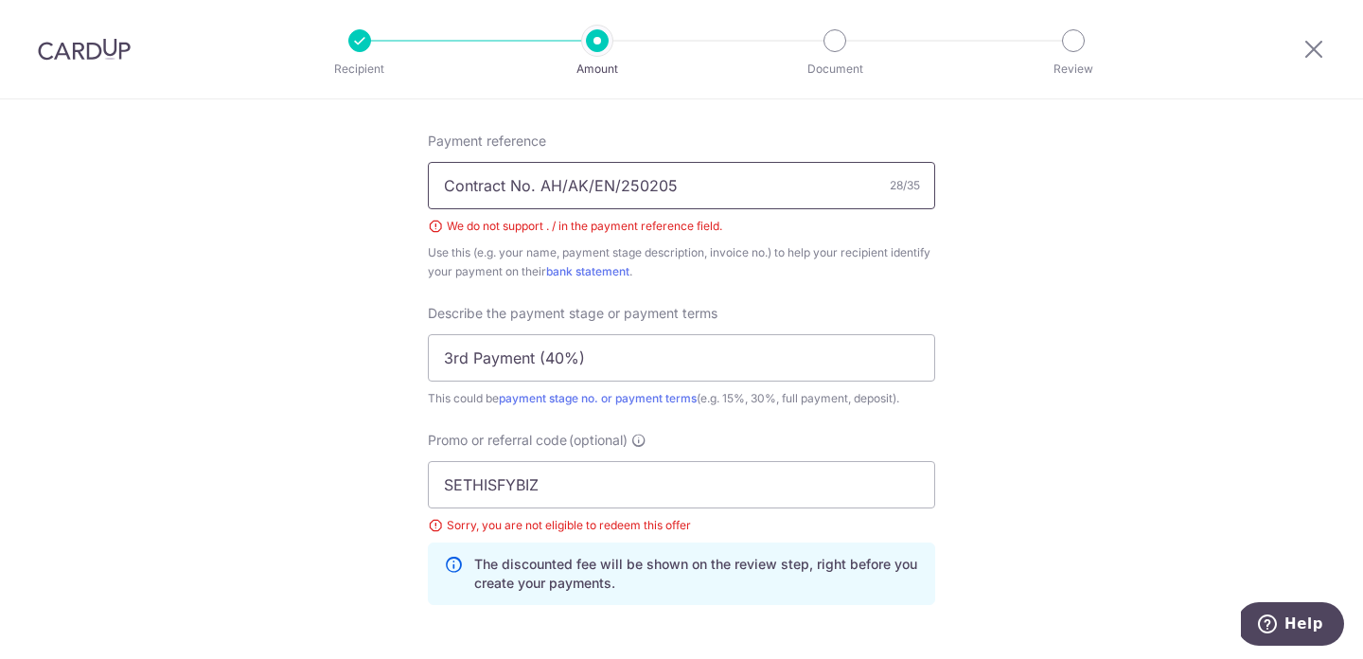
click at [564, 186] on input "Contract No. AH/AK/EN/250205" at bounding box center [681, 185] width 507 height 47
type input "Contract No. AH AK EN 250205"
drag, startPoint x: 565, startPoint y: 491, endPoint x: 164, endPoint y: 486, distance: 401.3
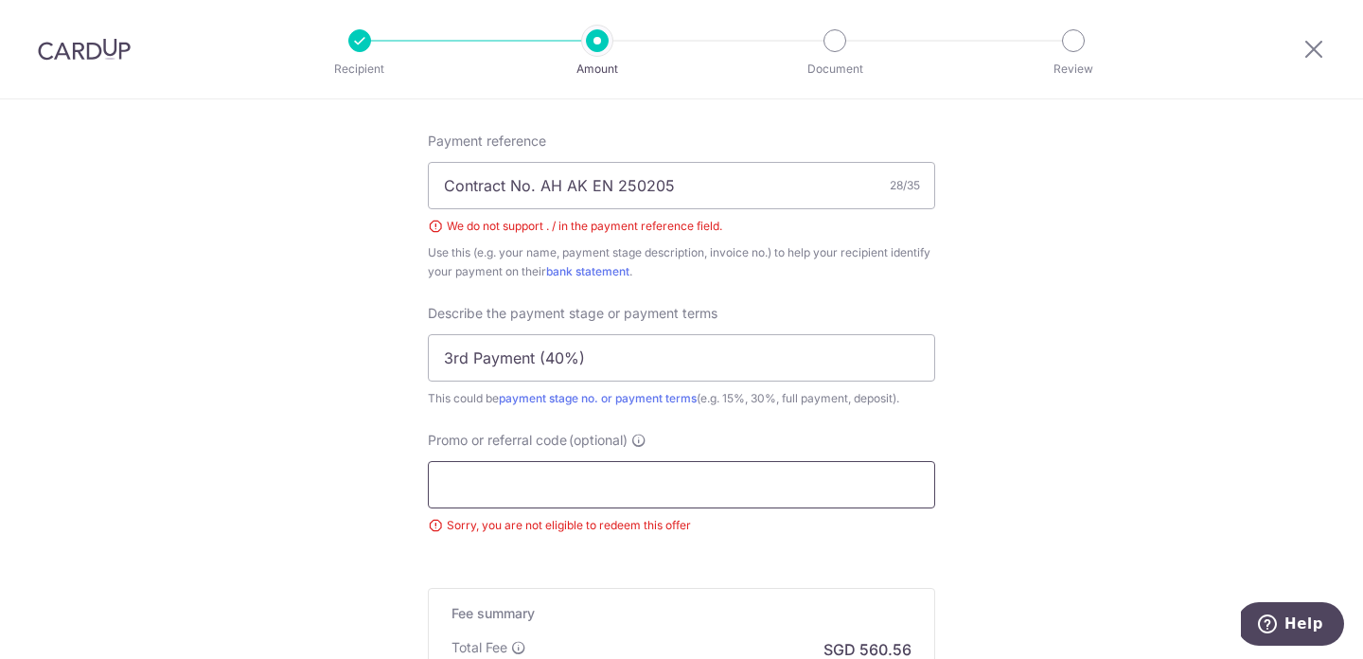
paste input "SETHISFY"
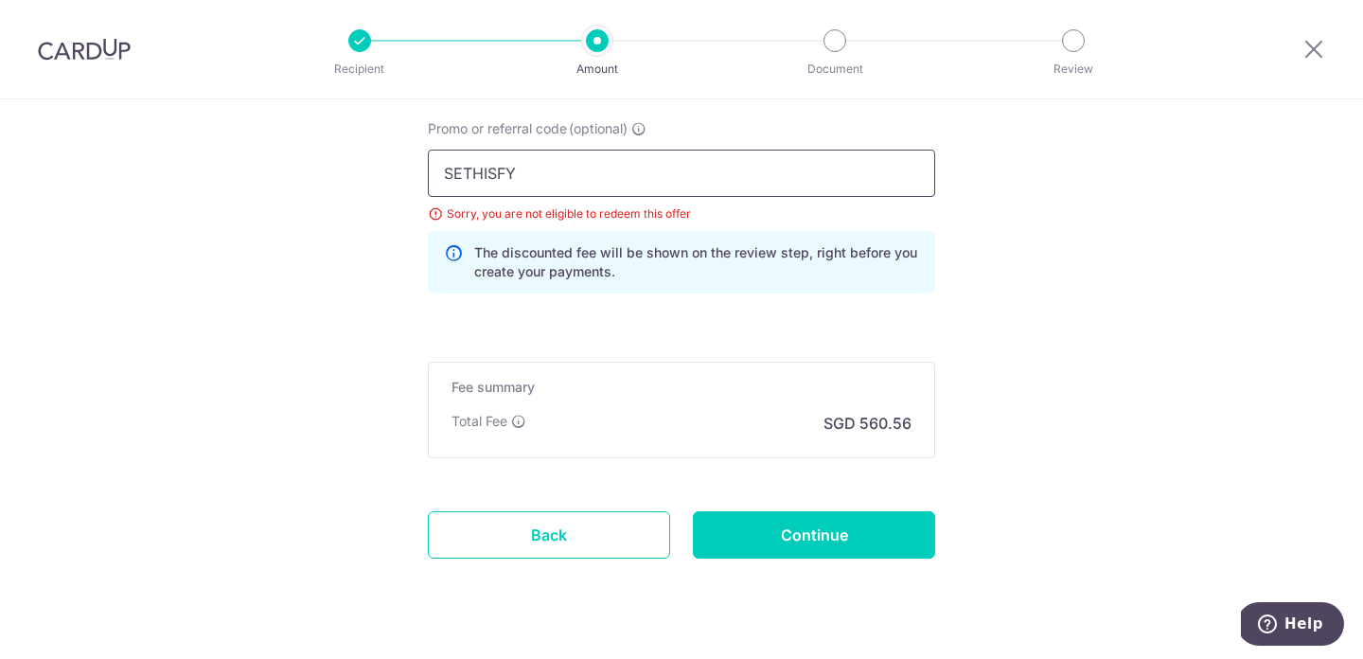
scroll to position [1495, 0]
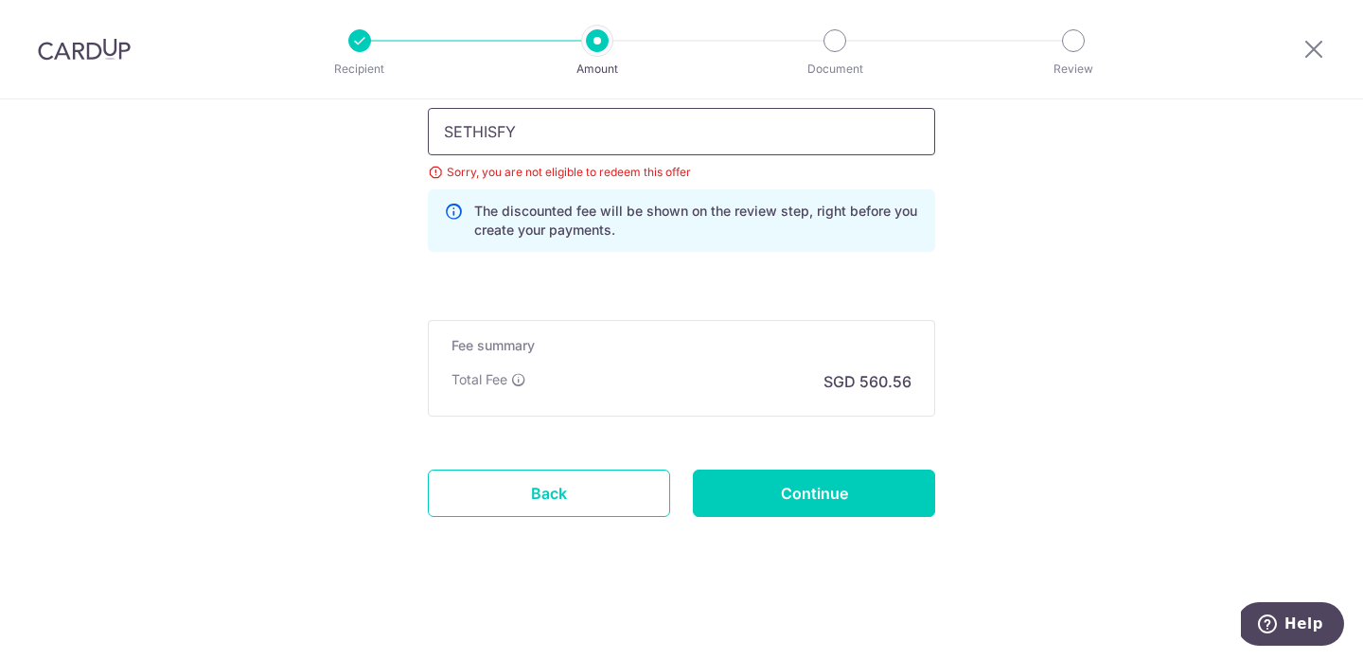
drag, startPoint x: 601, startPoint y: 139, endPoint x: 261, endPoint y: 139, distance: 339.8
paste input "RENO25ONE"
type input "RENO25ONE"
click at [813, 485] on input "Continue" at bounding box center [814, 492] width 242 height 47
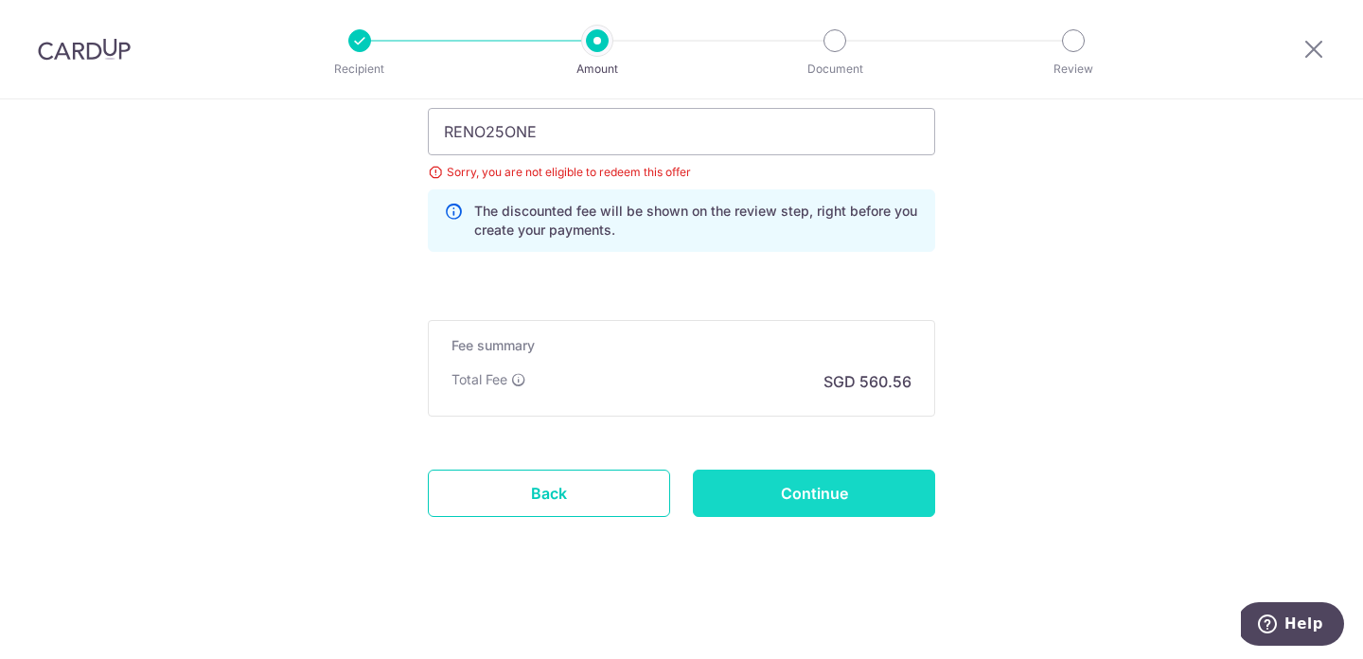
type input "Create Schedule"
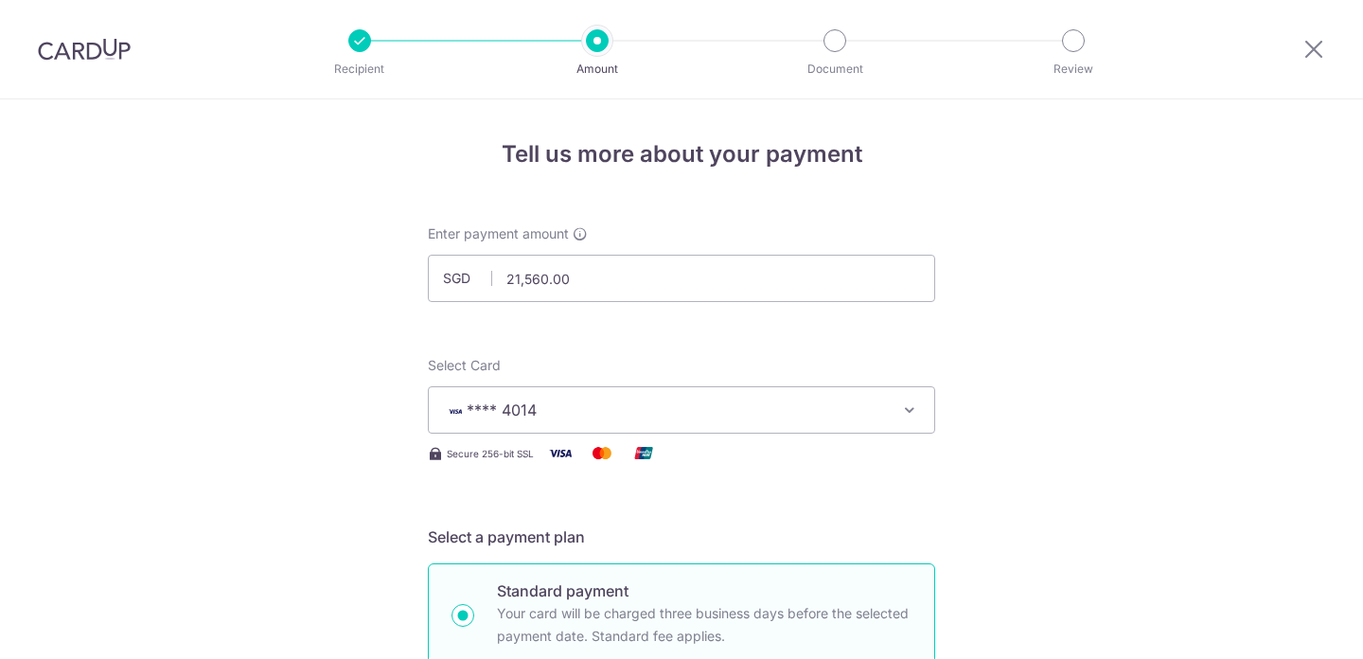
scroll to position [1260, 0]
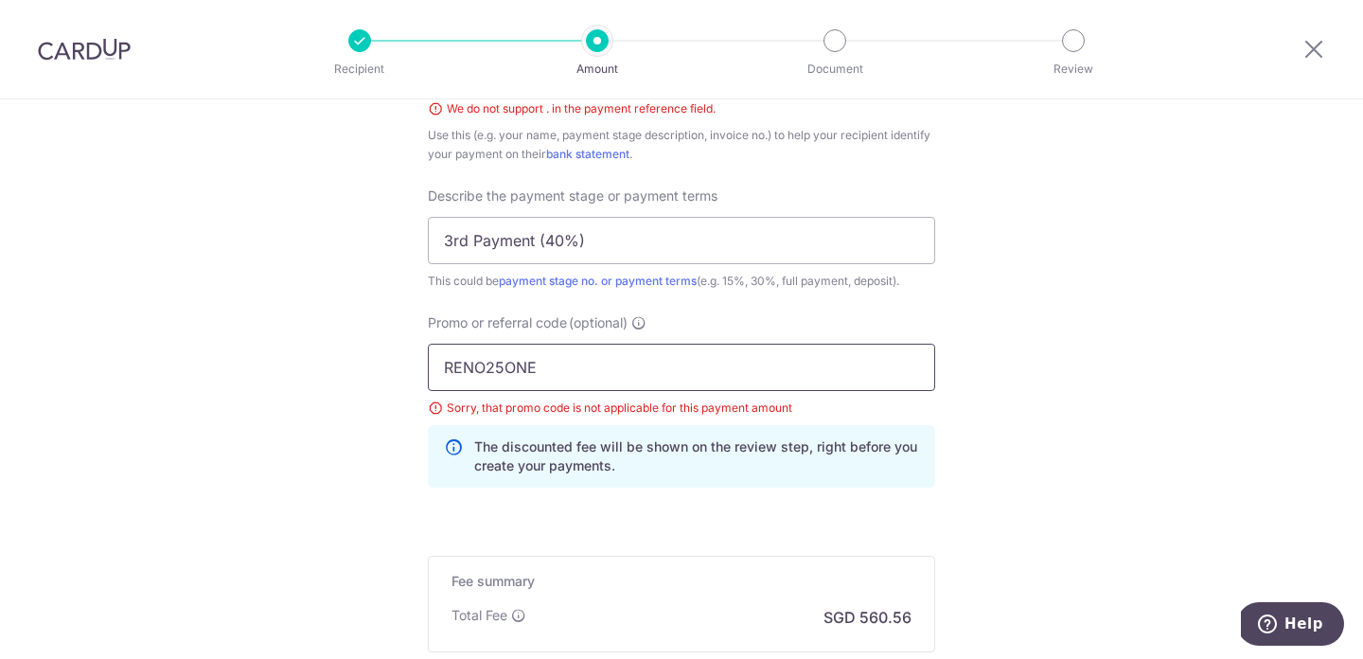
drag, startPoint x: 586, startPoint y: 373, endPoint x: 378, endPoint y: 357, distance: 208.8
paste input "3HOME25R"
type input "3HOME25R"
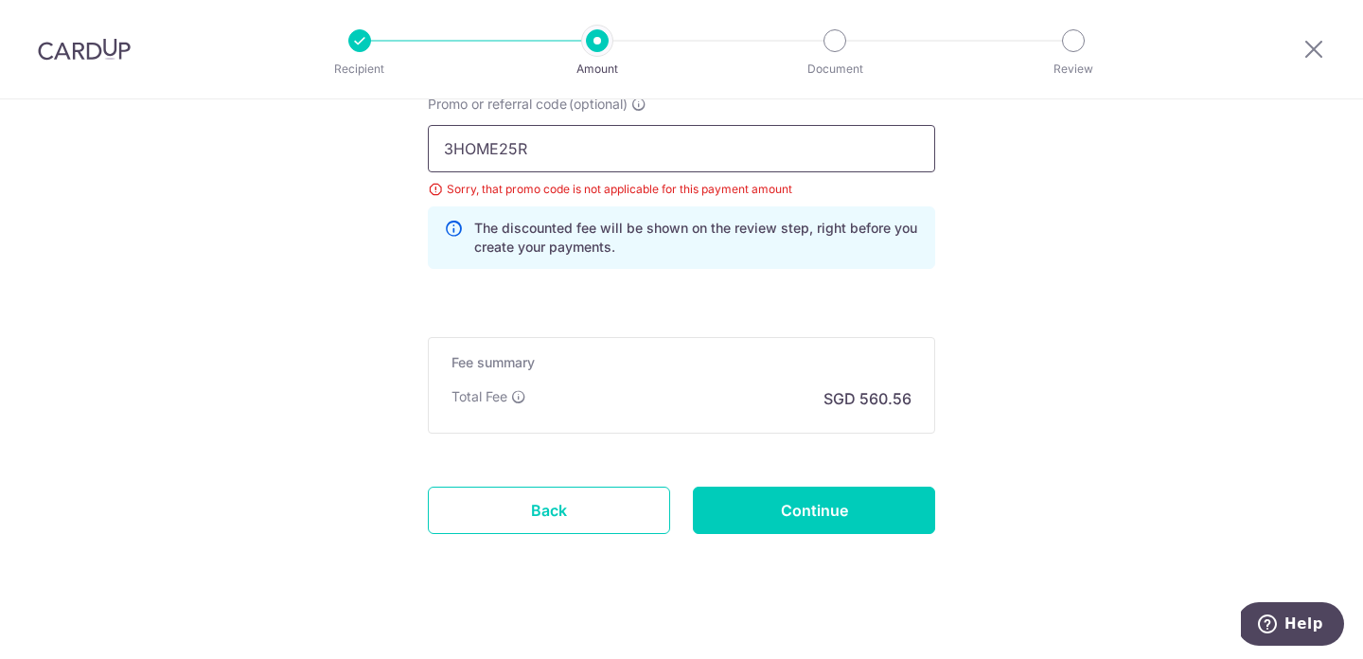
scroll to position [1494, 0]
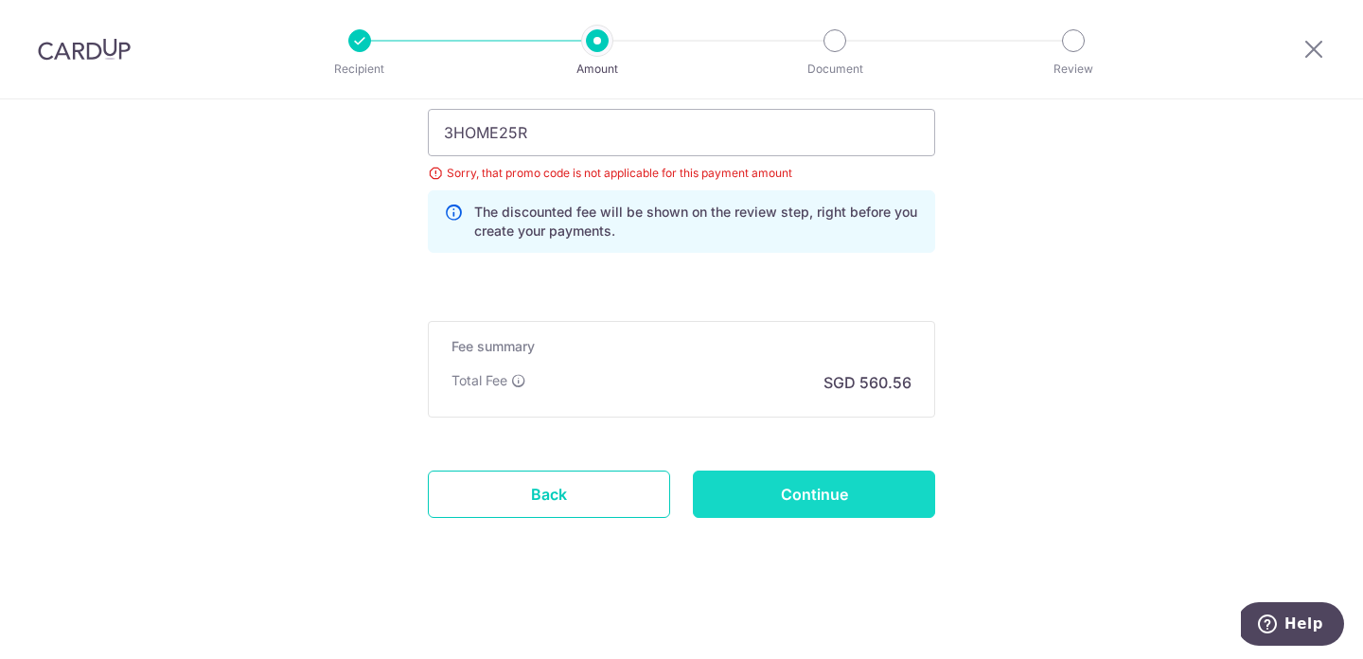
click at [866, 496] on input "Continue" at bounding box center [814, 493] width 242 height 47
type input "Create Schedule"
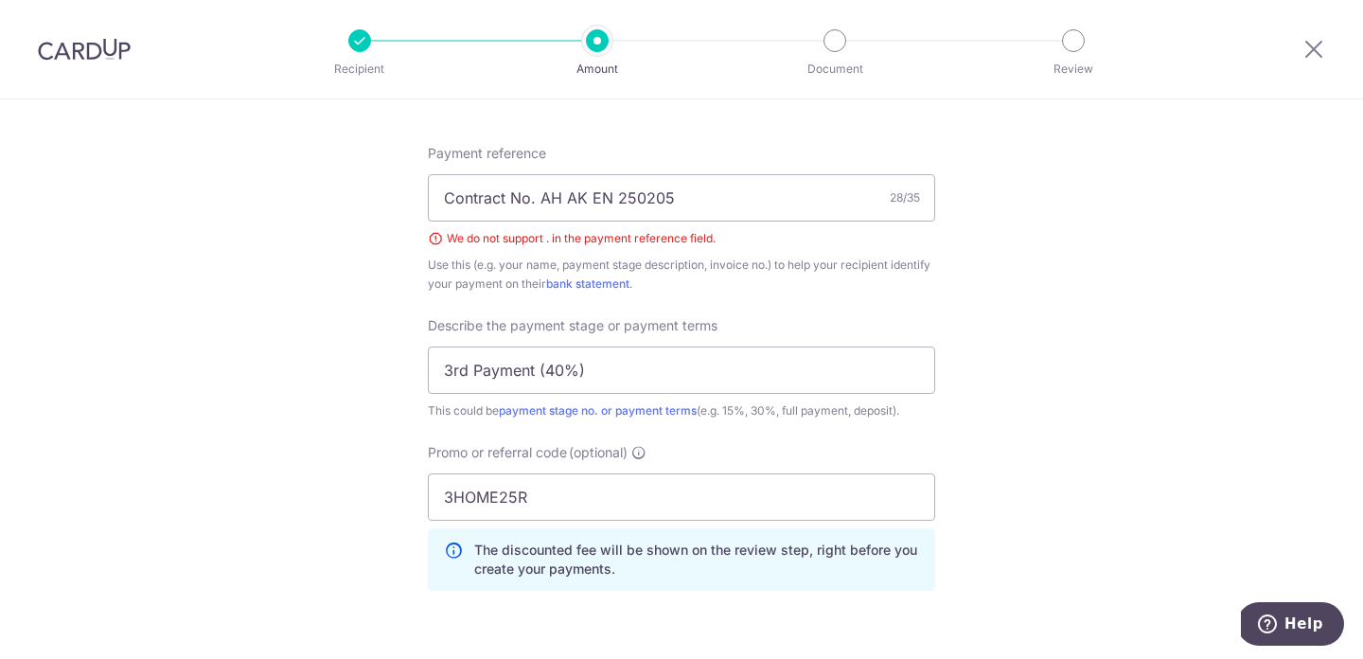
scroll to position [924, 0]
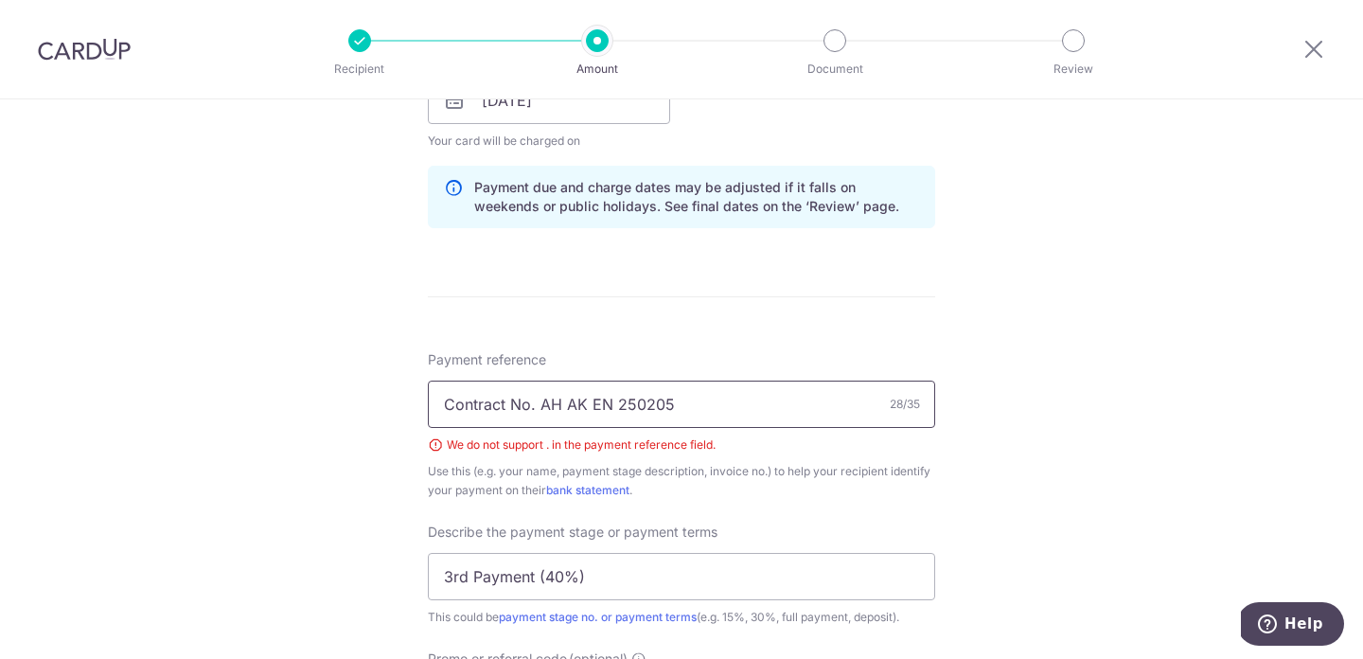
click at [531, 404] on input "Contract No. AH AK EN 250205" at bounding box center [681, 403] width 507 height 47
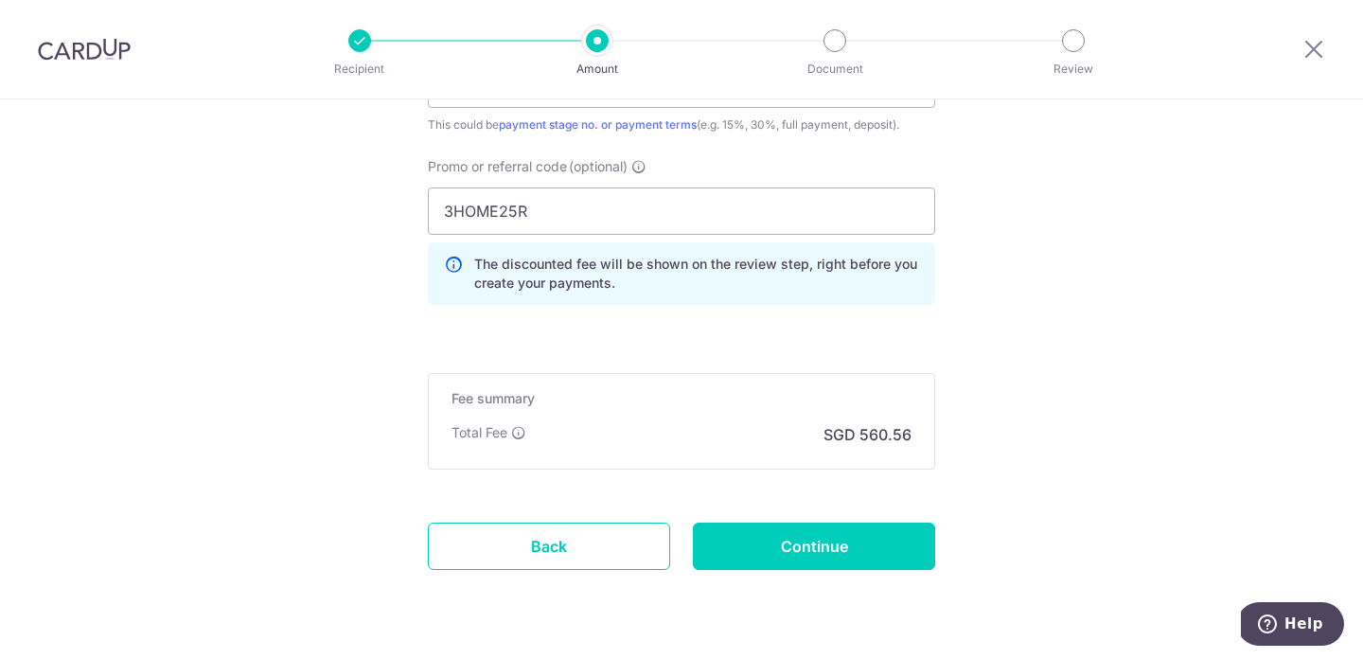
scroll to position [1469, 0]
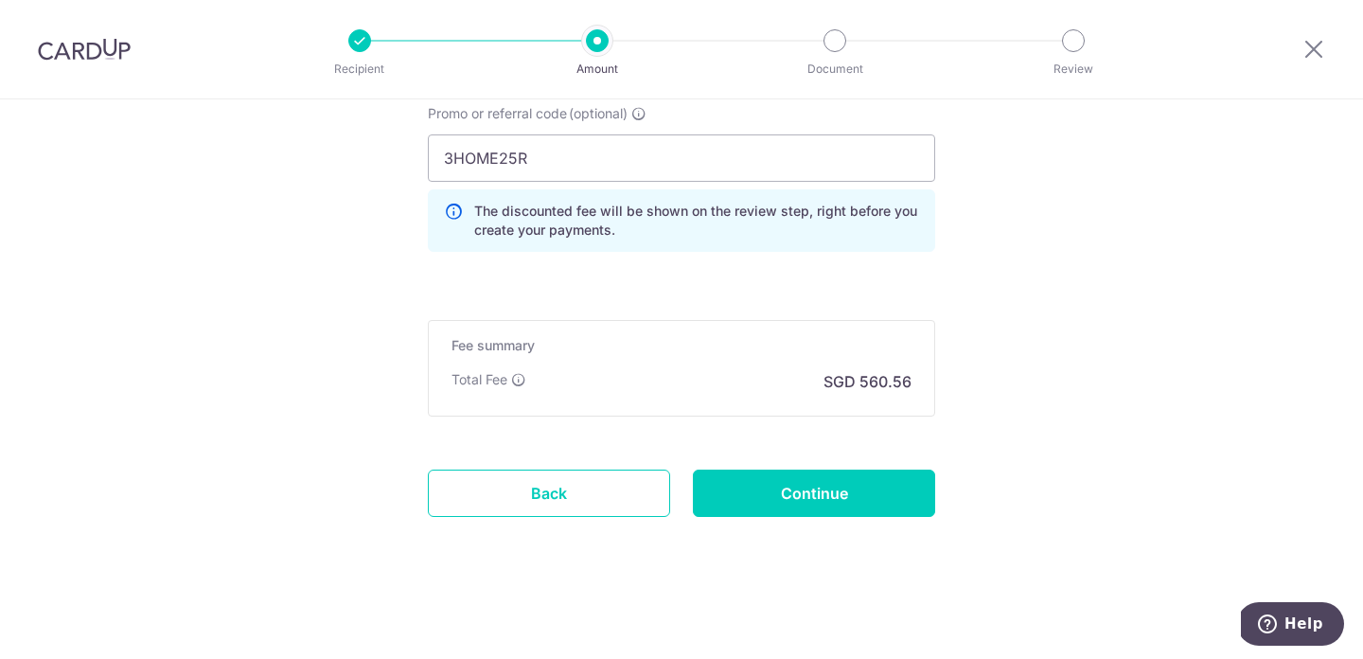
type input "Contract No AH AK EN 250205"
click at [808, 503] on input "Continue" at bounding box center [814, 492] width 242 height 47
type input "Create Schedule"
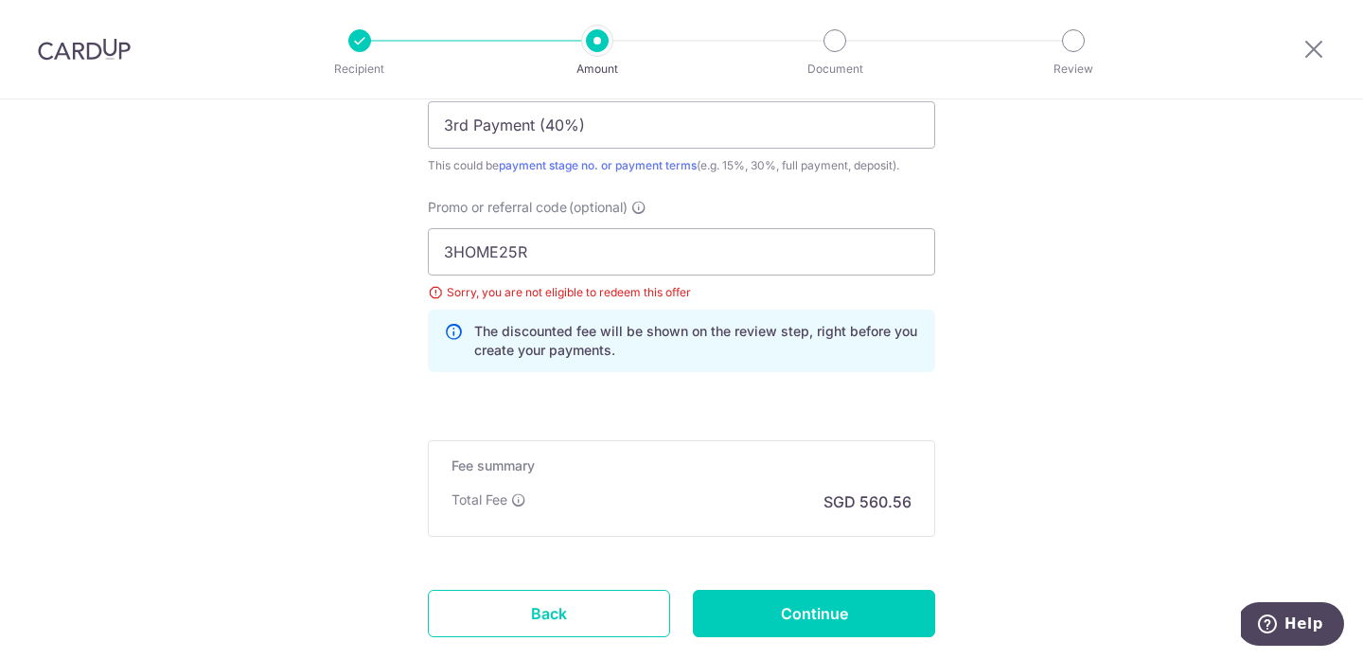
scroll to position [1333, 0]
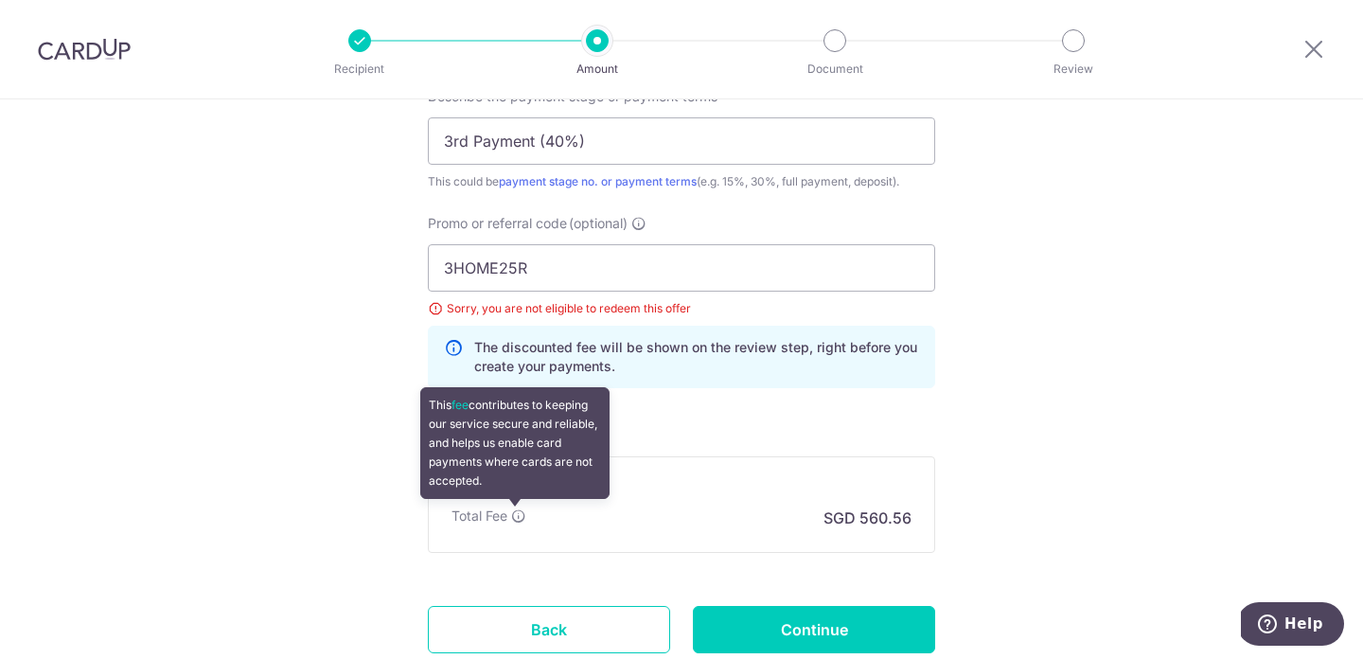
click at [517, 516] on icon at bounding box center [518, 515] width 15 height 15
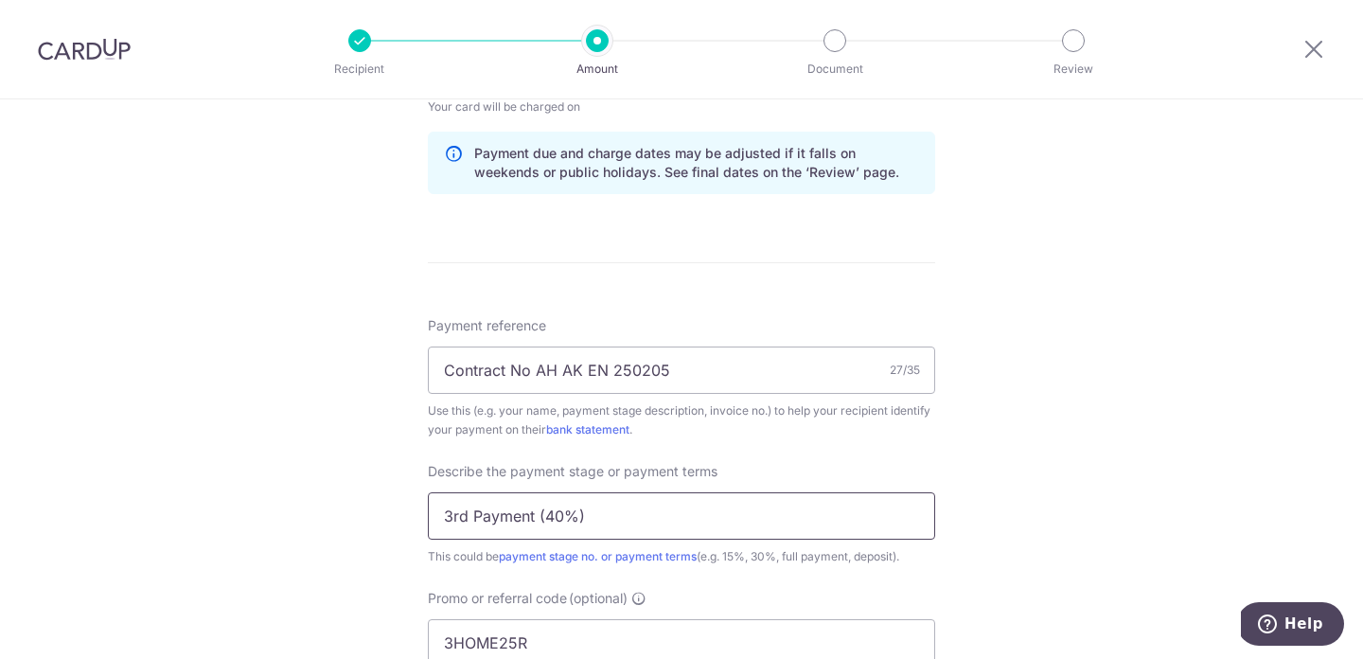
scroll to position [1114, 0]
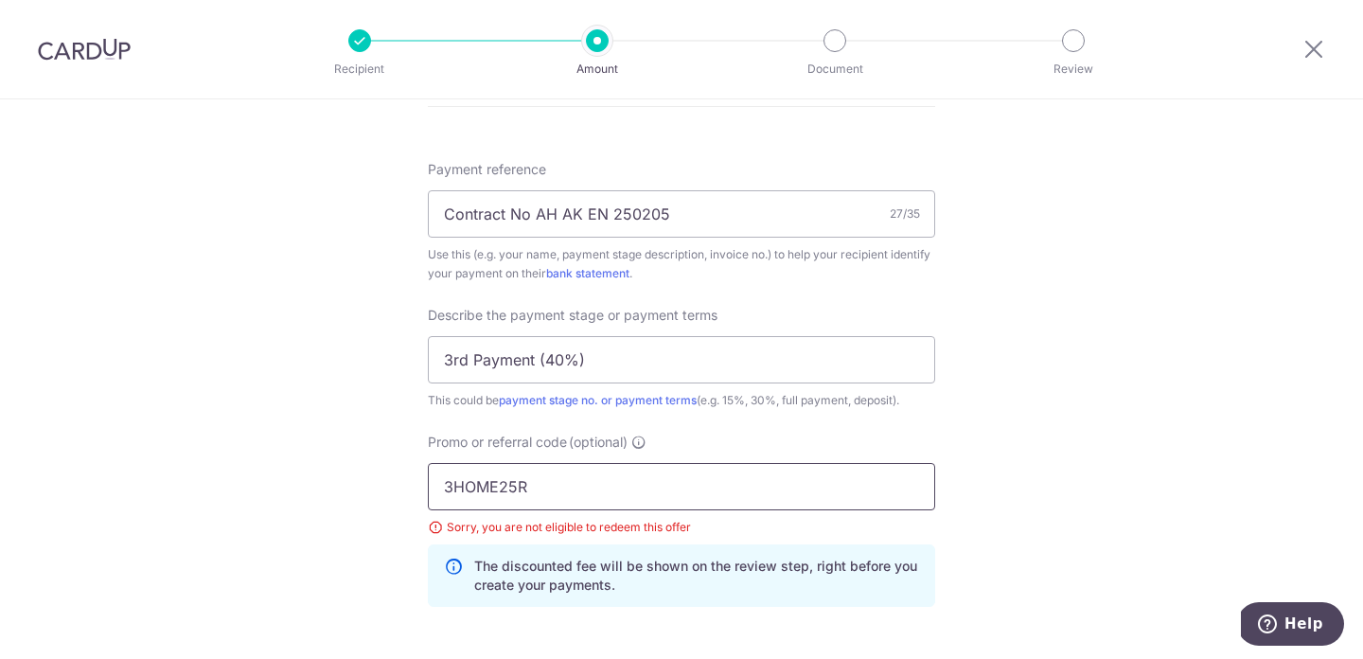
drag, startPoint x: 559, startPoint y: 486, endPoint x: 345, endPoint y: 486, distance: 214.9
click at [345, 486] on div "Tell us more about your payment Enter payment amount SGD 21,560.00 21560.00 Sel…" at bounding box center [681, -1] width 1363 height 2028
paste input "MILELION"
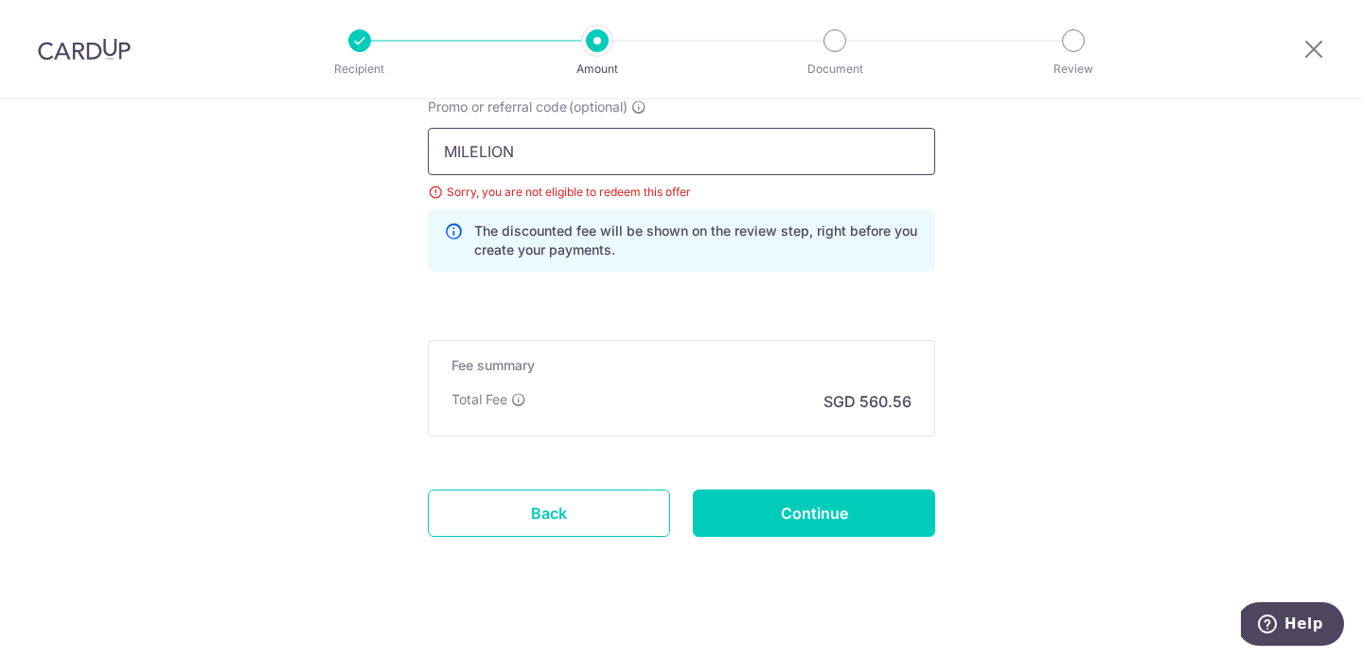
scroll to position [1455, 0]
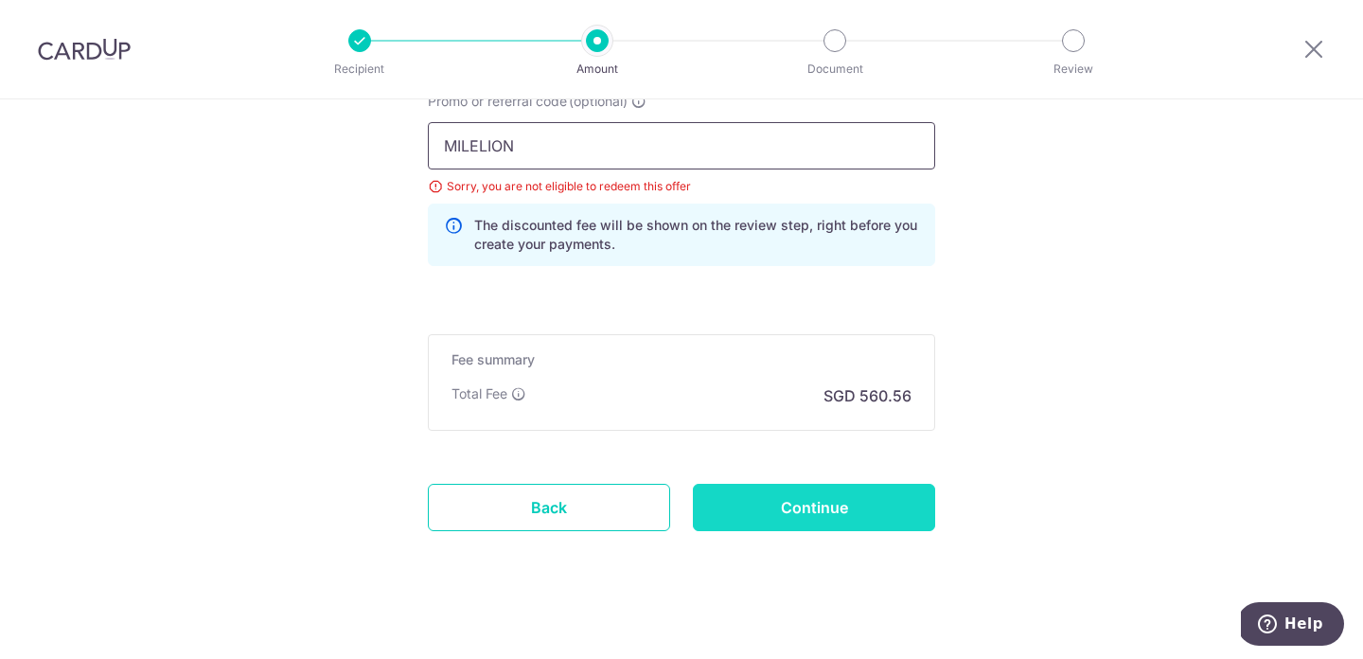
type input "MILELION"
click at [756, 497] on input "Continue" at bounding box center [814, 507] width 242 height 47
type input "Update Schedule"
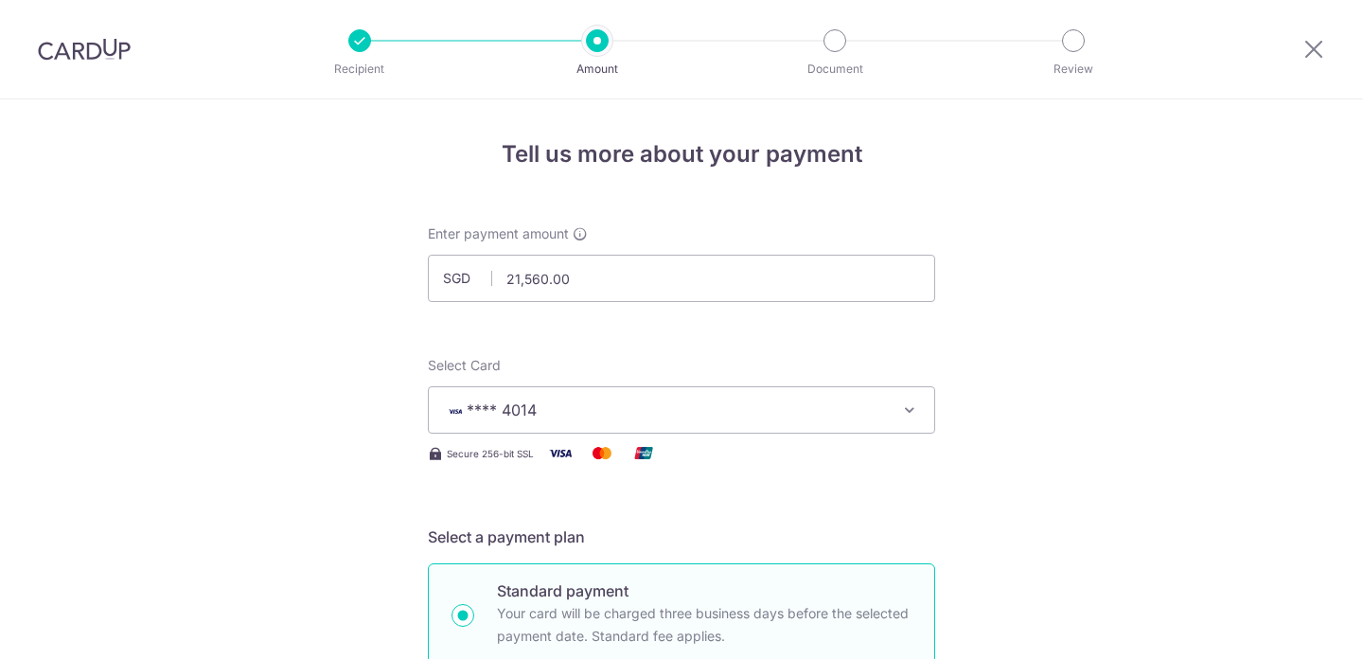
scroll to position [1469, 0]
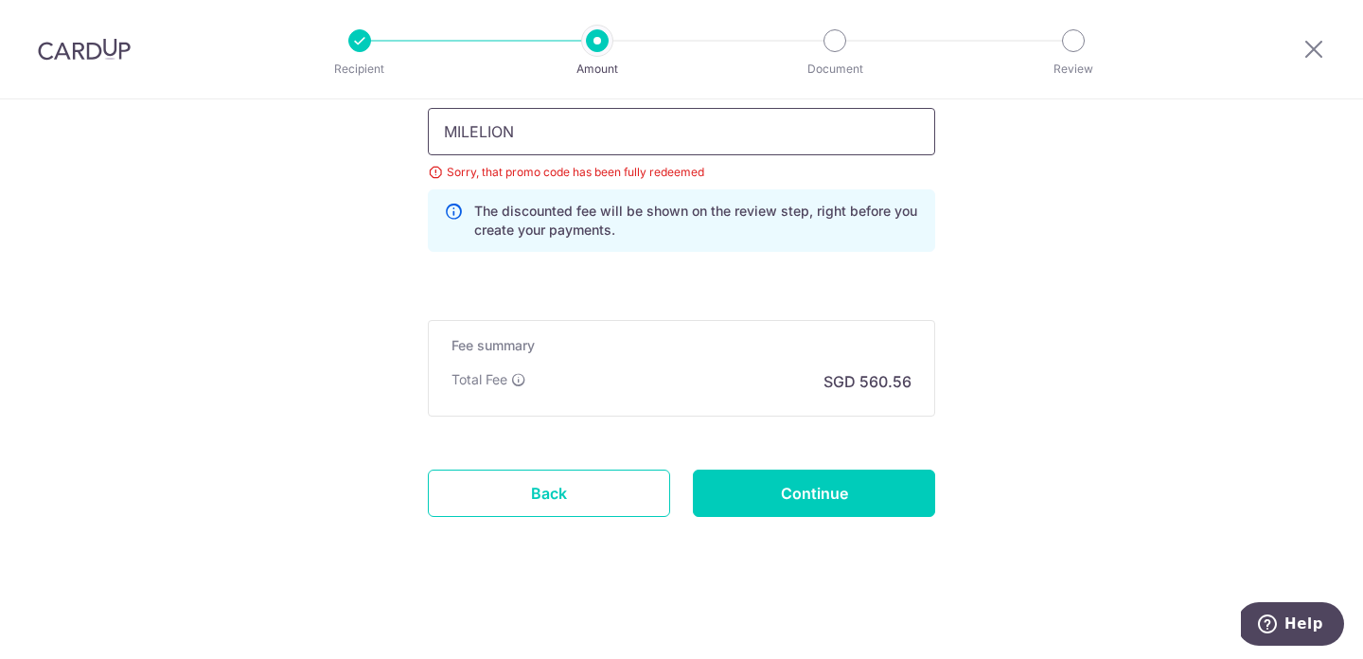
drag, startPoint x: 549, startPoint y: 126, endPoint x: 310, endPoint y: 126, distance: 238.5
paste input "OFF225"
type input "OFF225"
click at [787, 494] on input "Continue" at bounding box center [814, 492] width 242 height 47
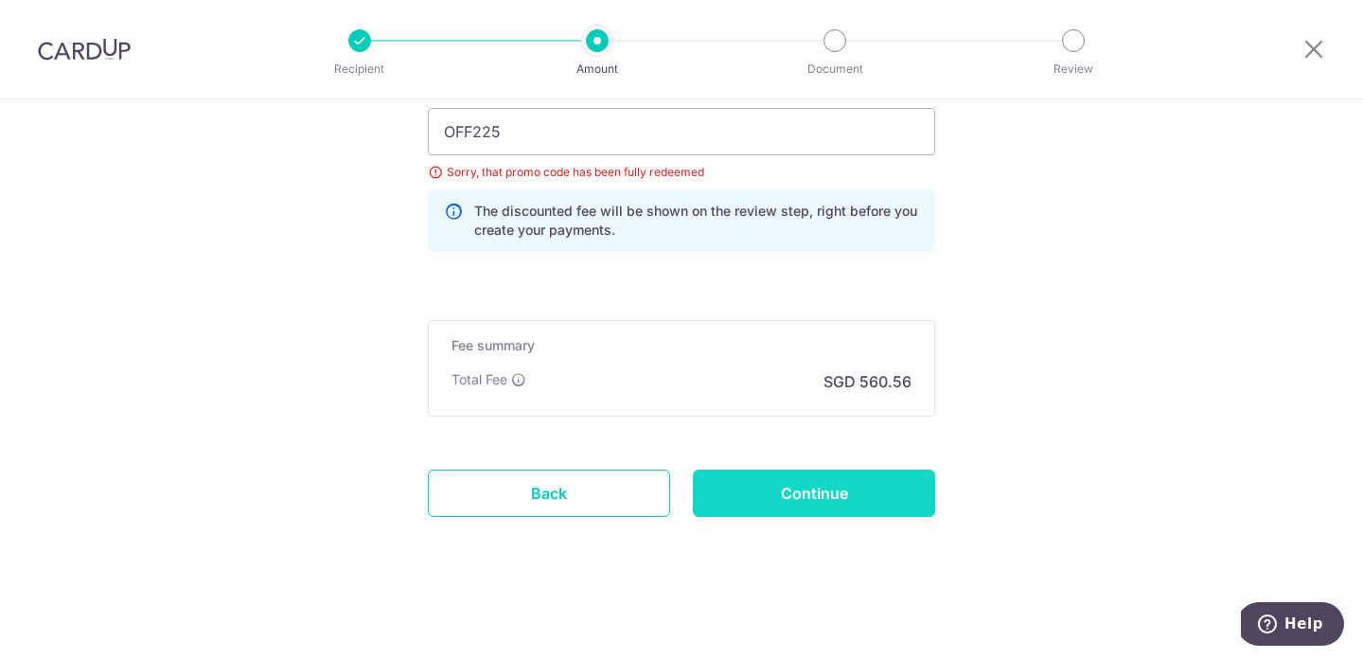
type input "Update Schedule"
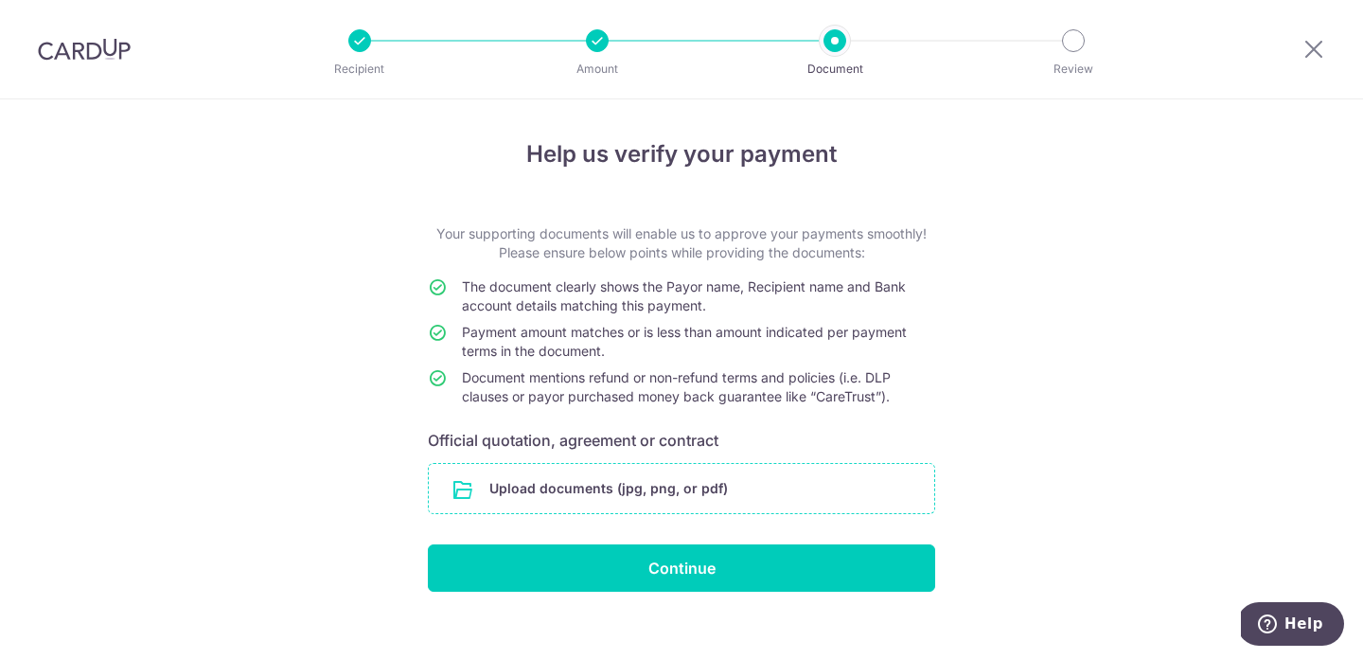
click at [634, 486] on input "file" at bounding box center [681, 488] width 505 height 49
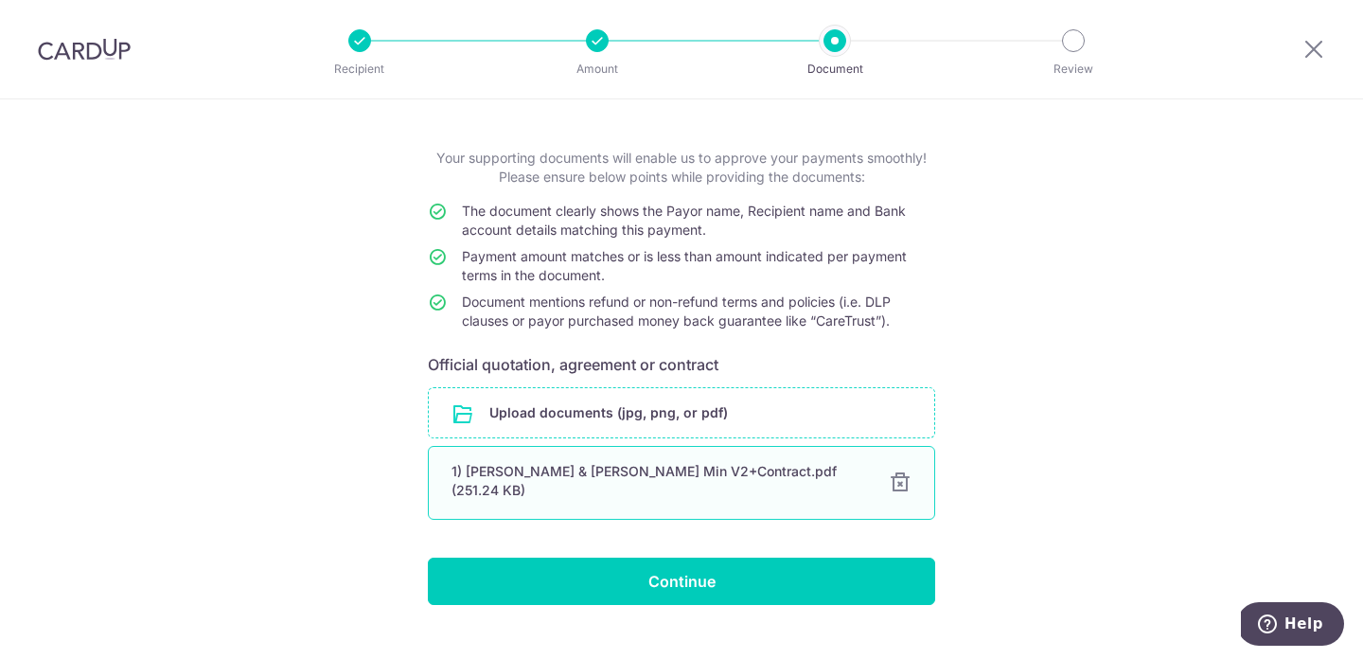
scroll to position [78, 0]
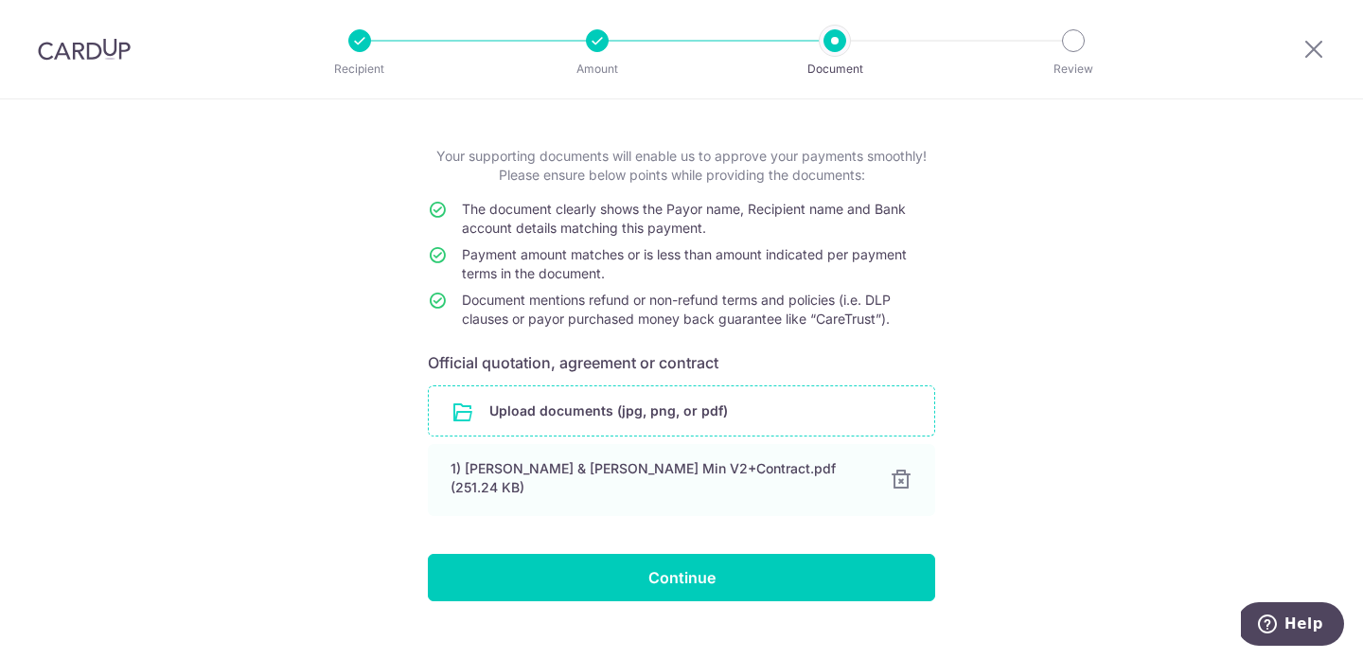
click at [812, 413] on input "file" at bounding box center [681, 410] width 505 height 49
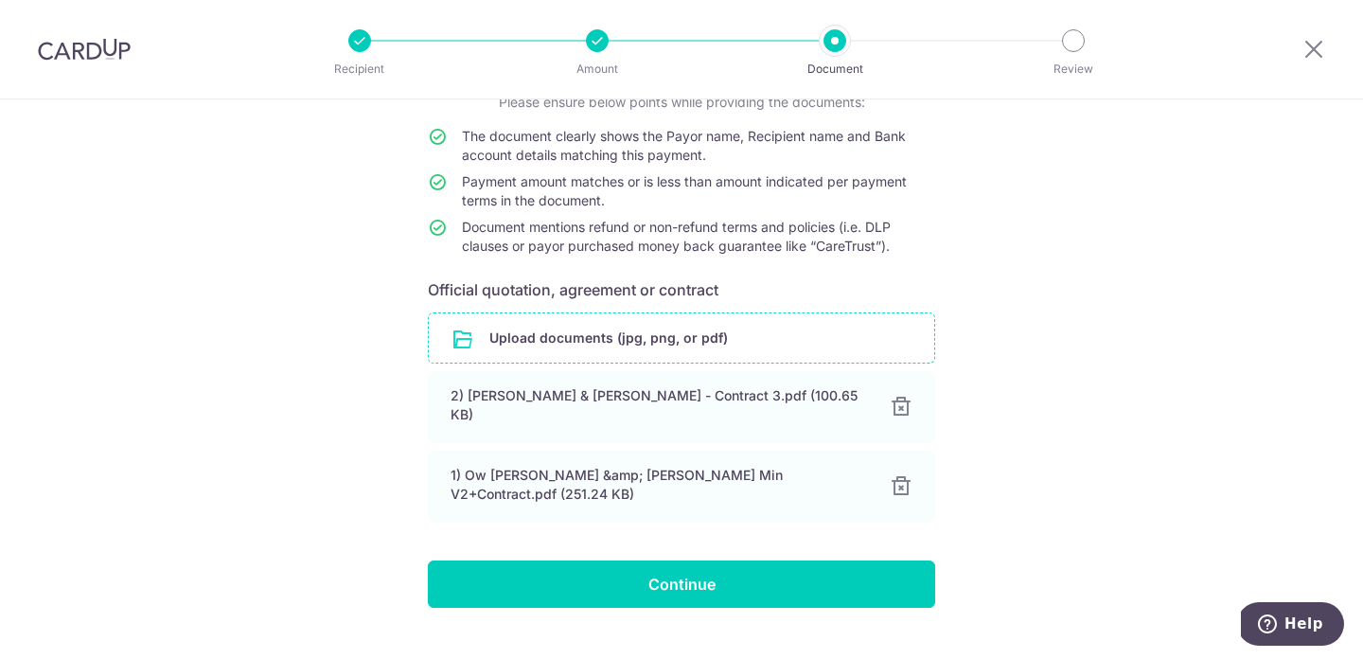
scroll to position [169, 0]
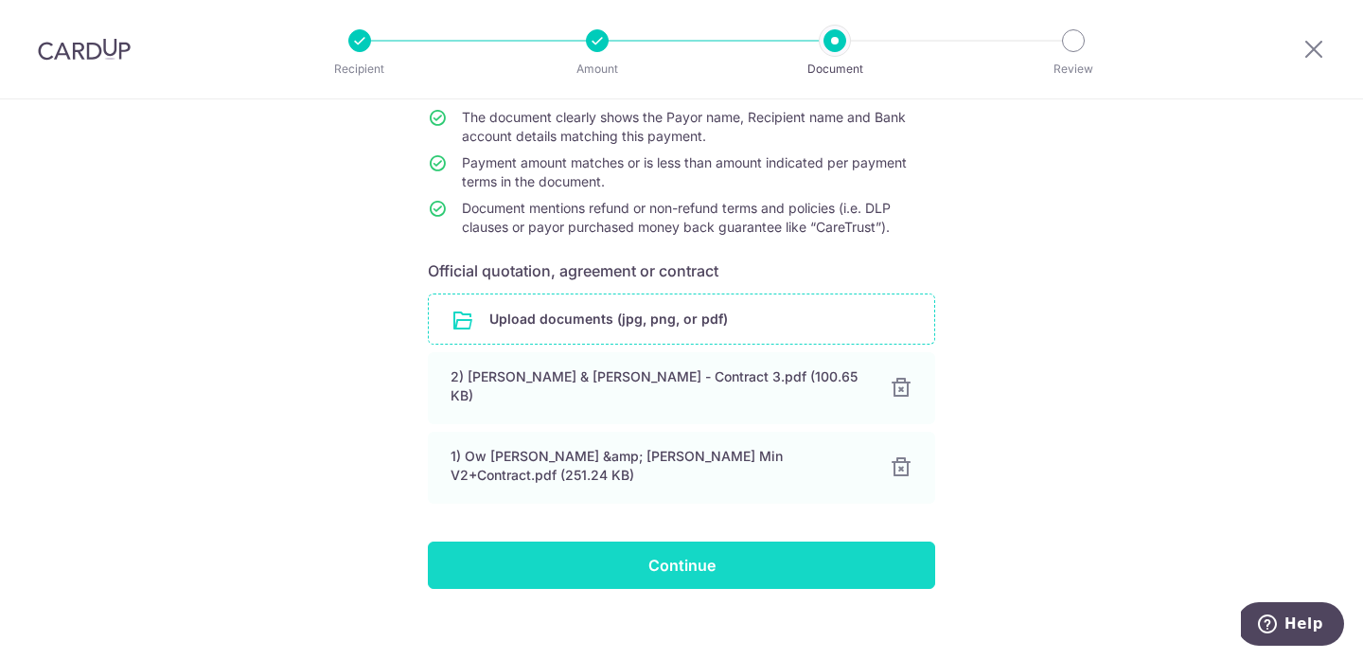
click at [743, 541] on input "Continue" at bounding box center [681, 564] width 507 height 47
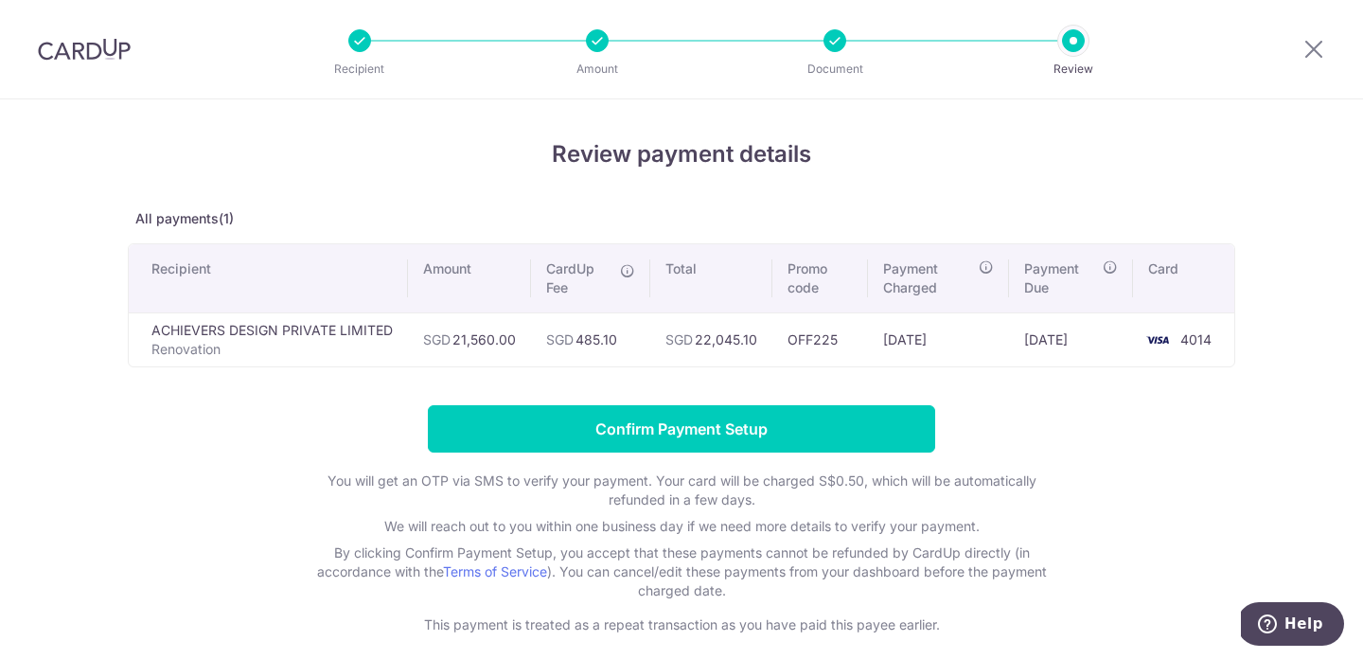
click at [818, 337] on td "OFF225" at bounding box center [820, 339] width 96 height 54
click at [1146, 457] on form "Confirm Payment Setup You will get an OTP via SMS to verify your payment. Your …" at bounding box center [681, 519] width 1107 height 229
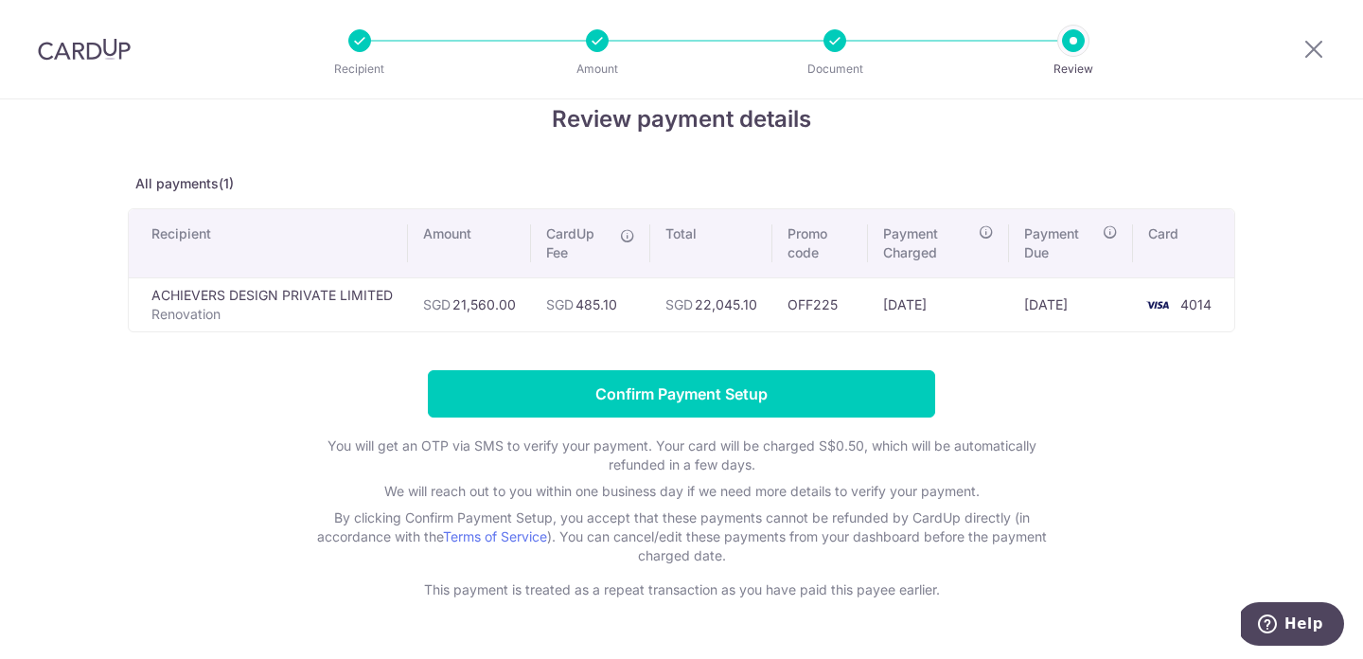
scroll to position [87, 0]
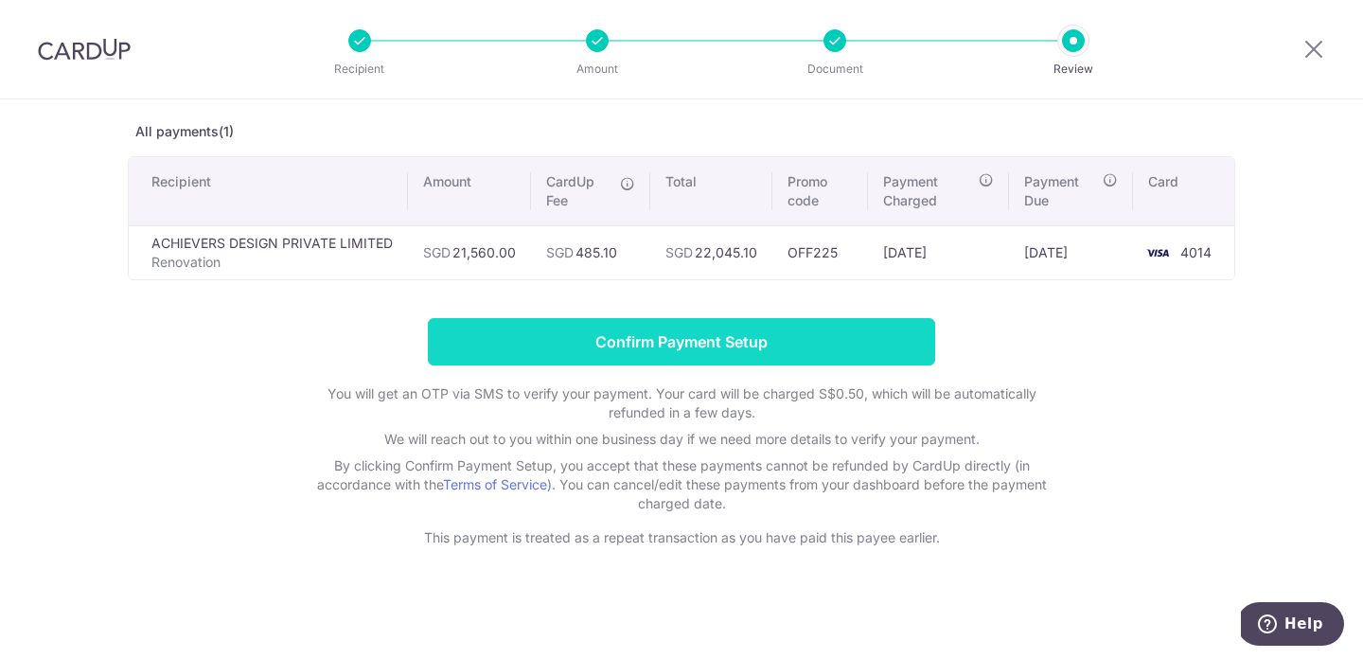
click at [798, 347] on input "Confirm Payment Setup" at bounding box center [681, 341] width 507 height 47
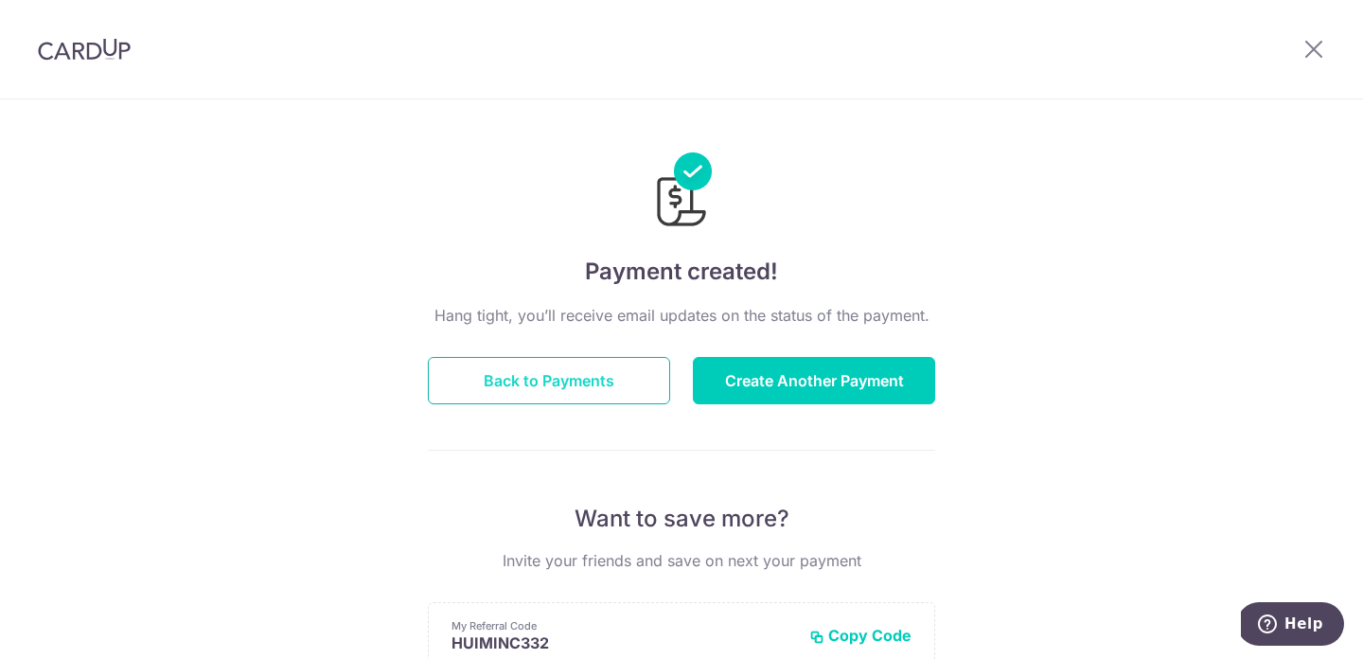
click at [508, 376] on button "Back to Payments" at bounding box center [549, 380] width 242 height 47
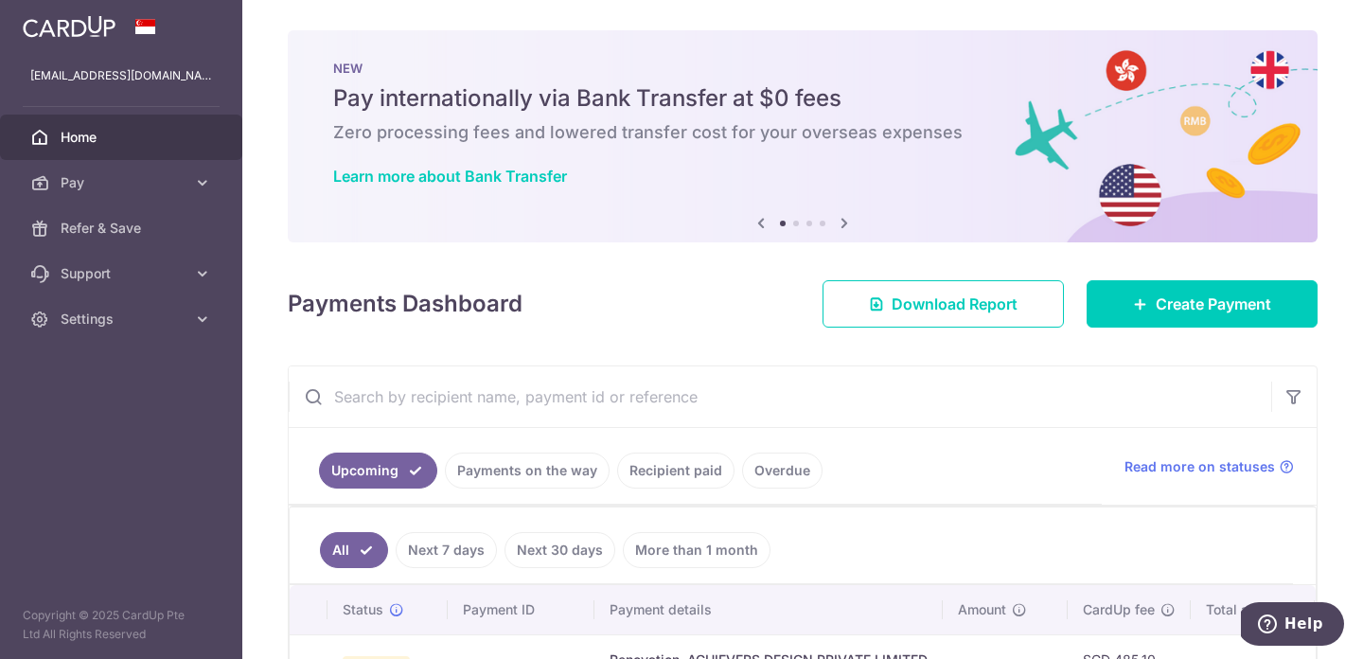
scroll to position [148, 0]
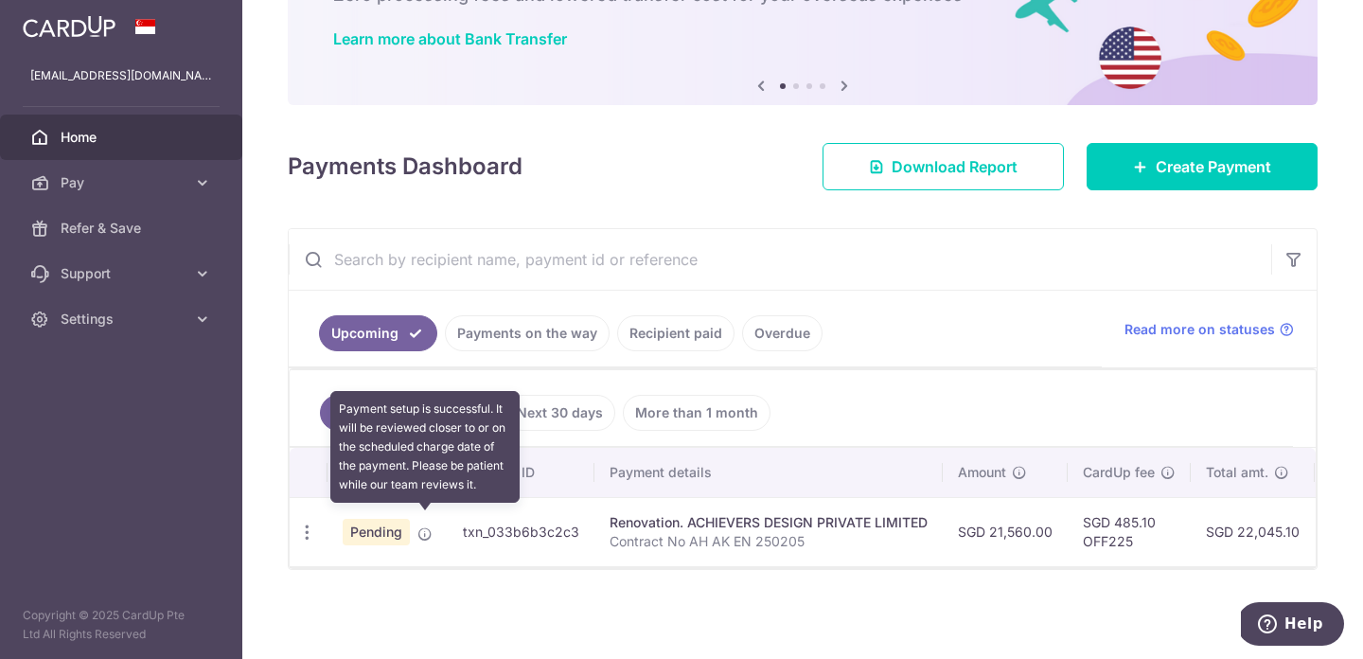
click at [423, 526] on icon at bounding box center [424, 533] width 15 height 15
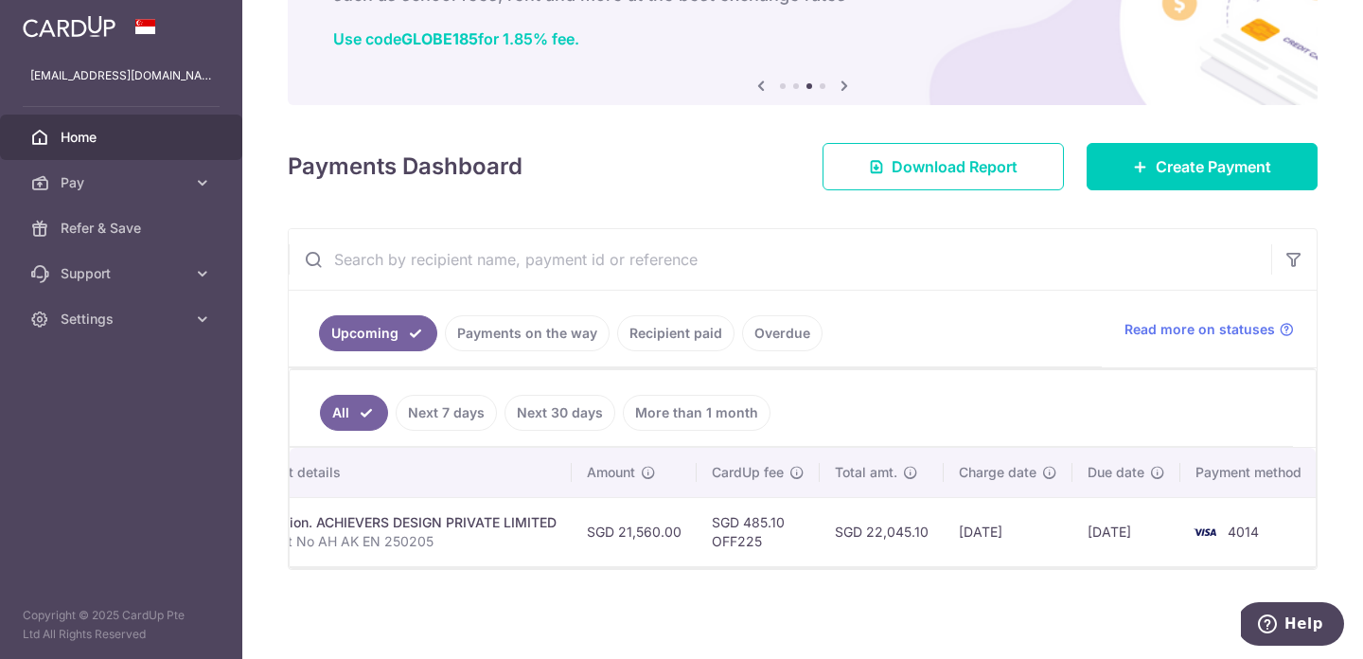
scroll to position [0, 380]
click at [732, 530] on td "SGD 485.10 OFF225" at bounding box center [749, 531] width 123 height 69
